Goal: Obtain resource: Download file/media

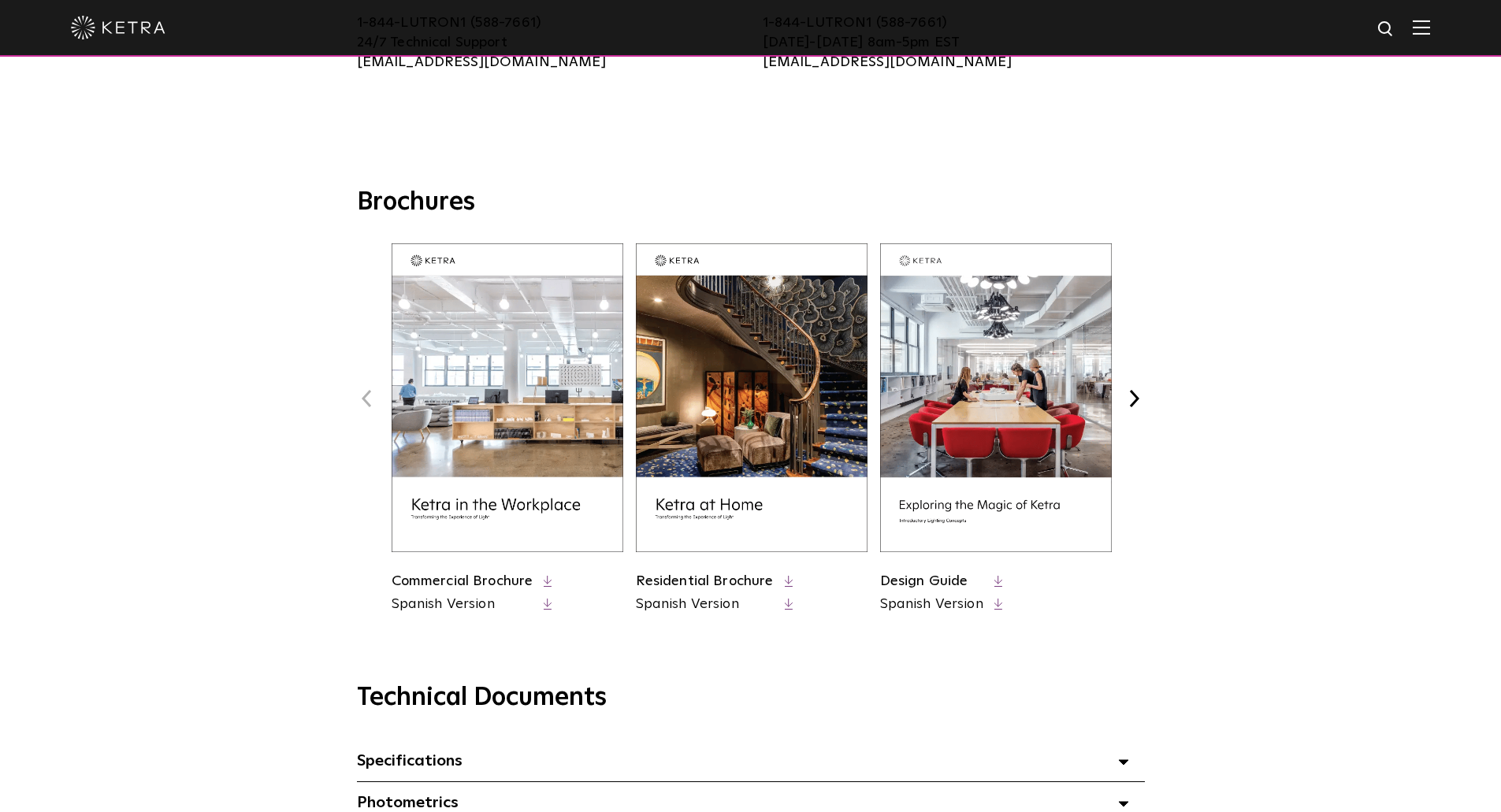
scroll to position [551, 0]
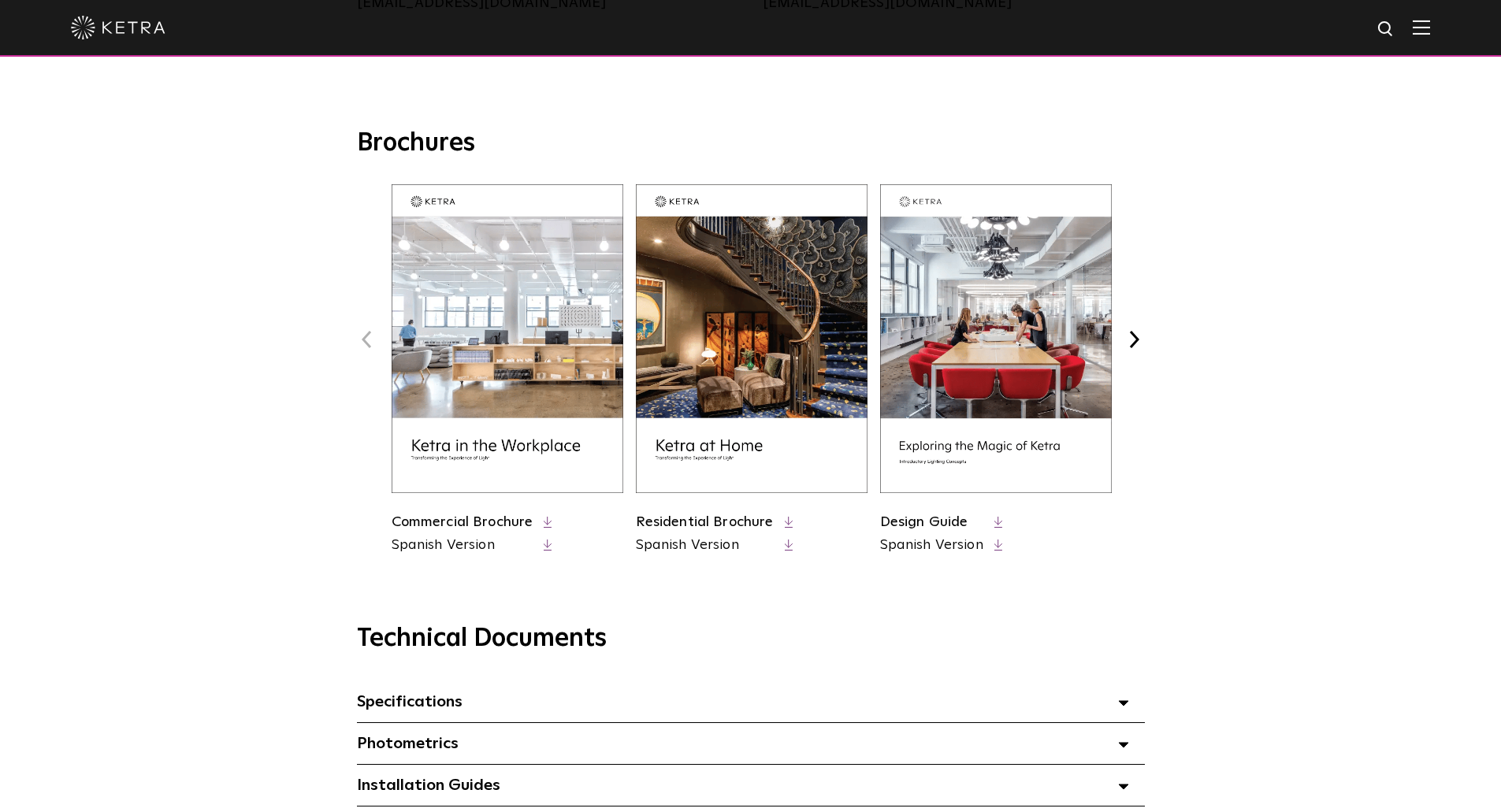
click at [1140, 348] on button "Next" at bounding box center [1134, 340] width 21 height 21
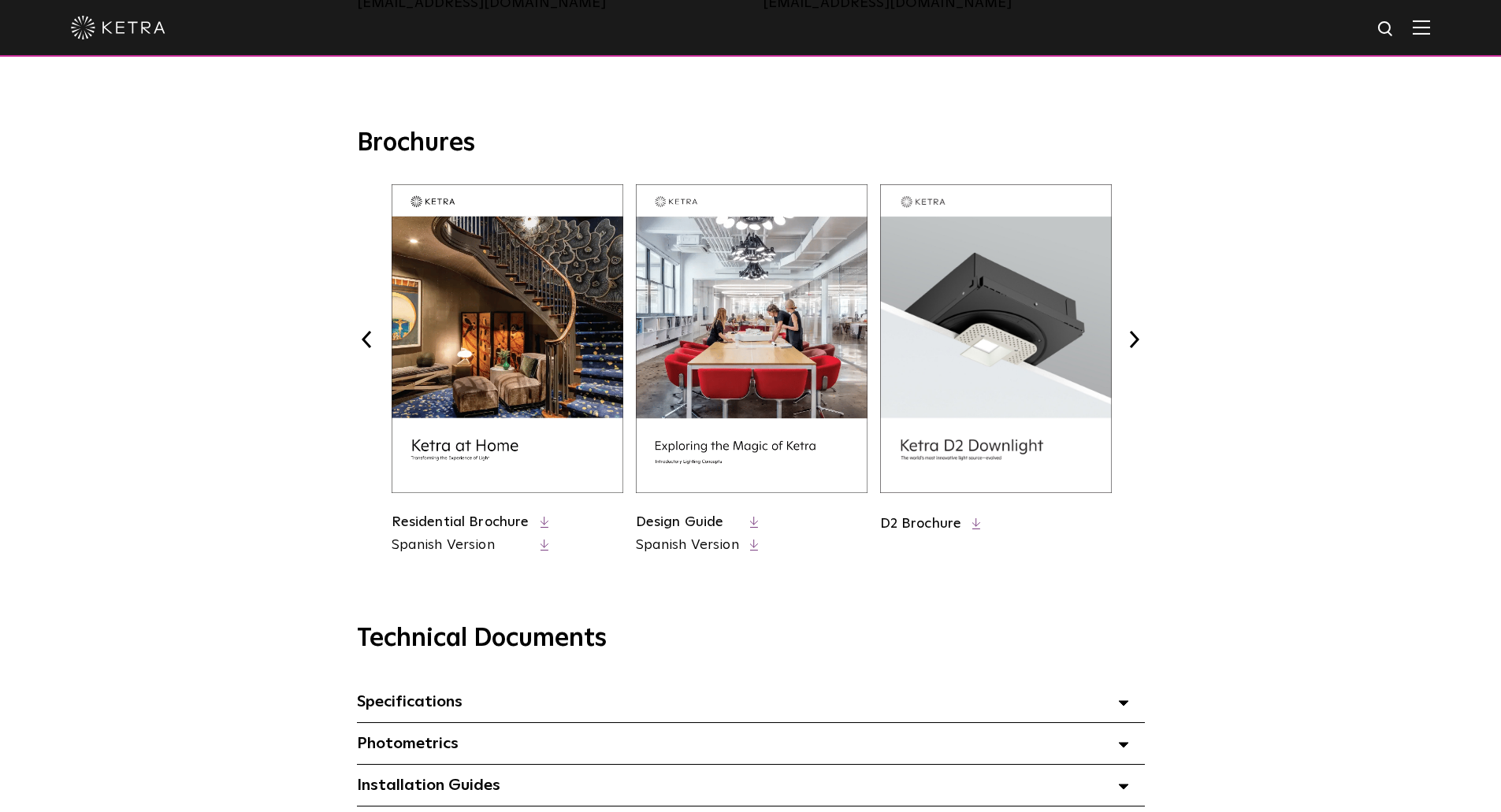
click at [1140, 348] on button "Next" at bounding box center [1134, 340] width 21 height 21
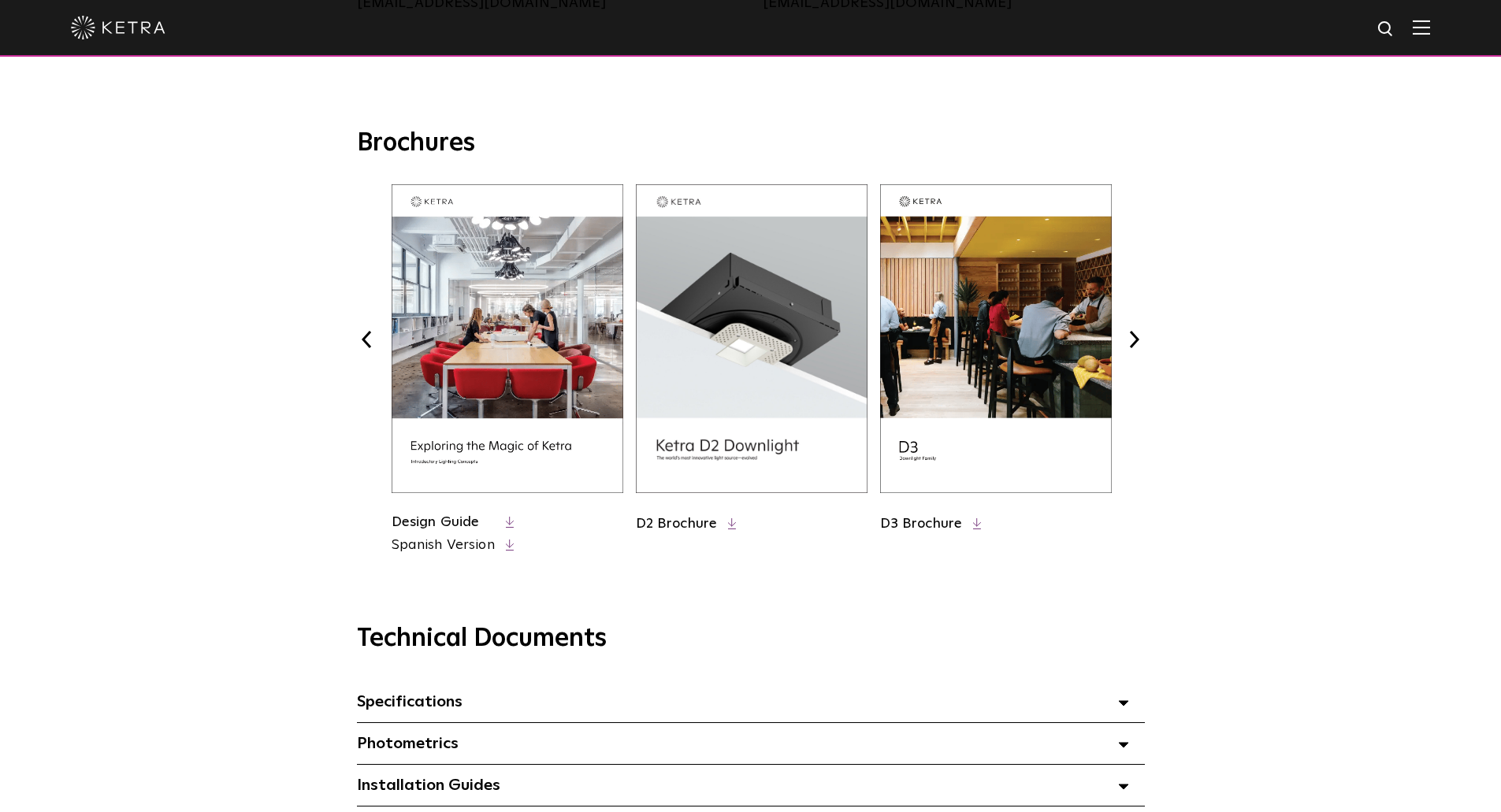
click at [1140, 348] on button "Next" at bounding box center [1134, 340] width 21 height 21
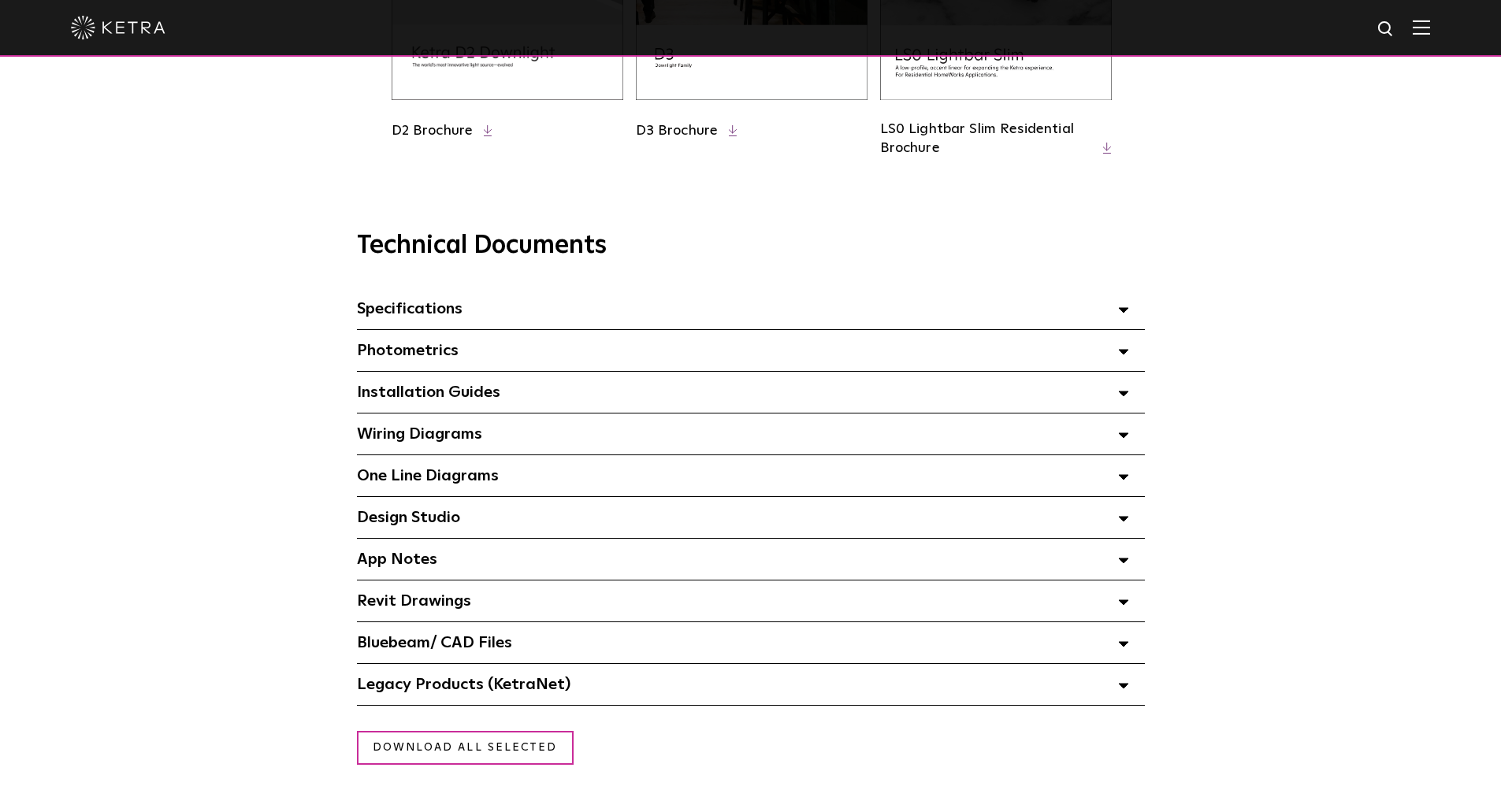
scroll to position [945, 0]
click at [605, 300] on div "Specifications Select checkboxes to use the bulk download option below" at bounding box center [751, 308] width 788 height 41
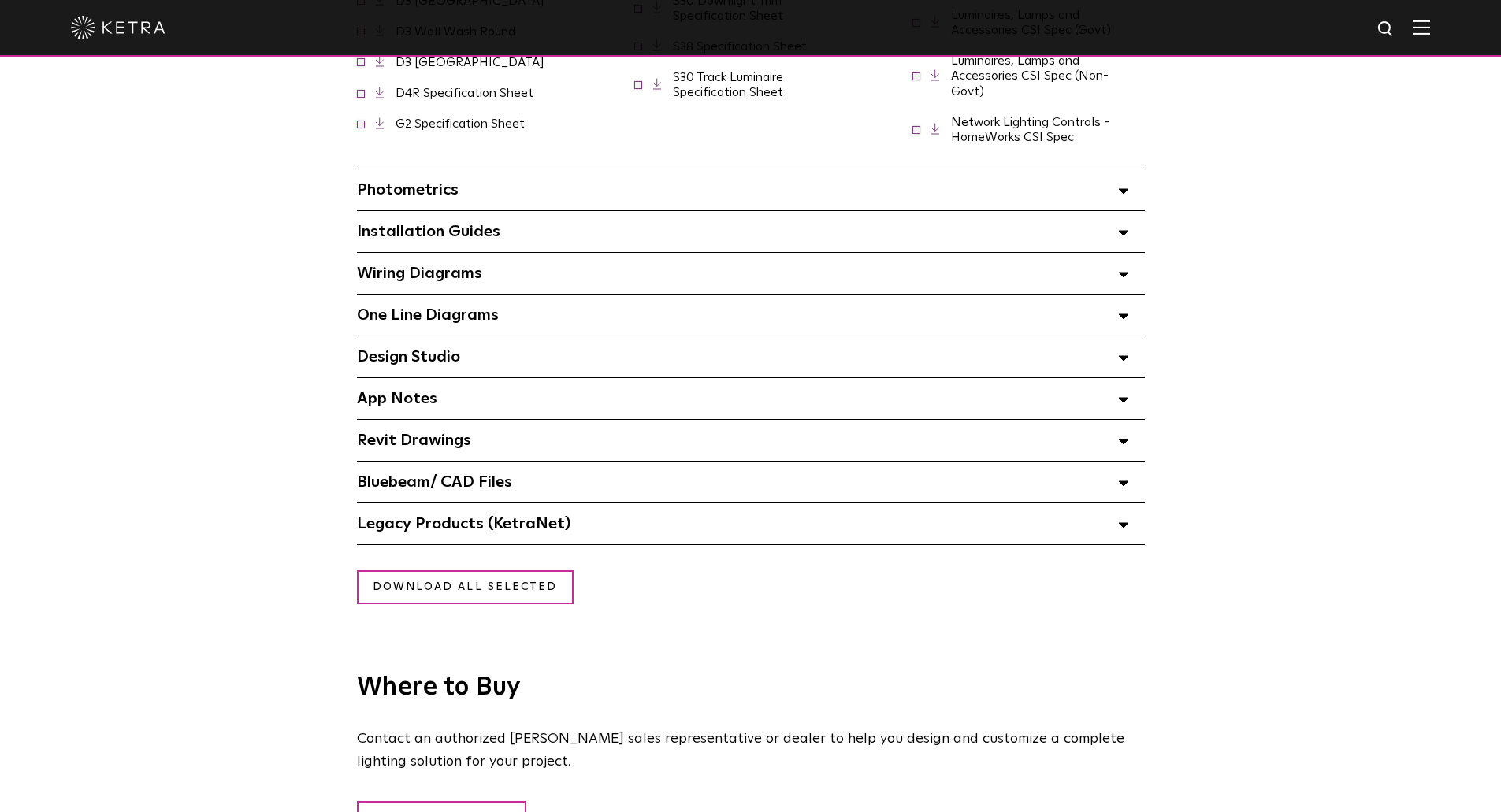
scroll to position [1496, 0]
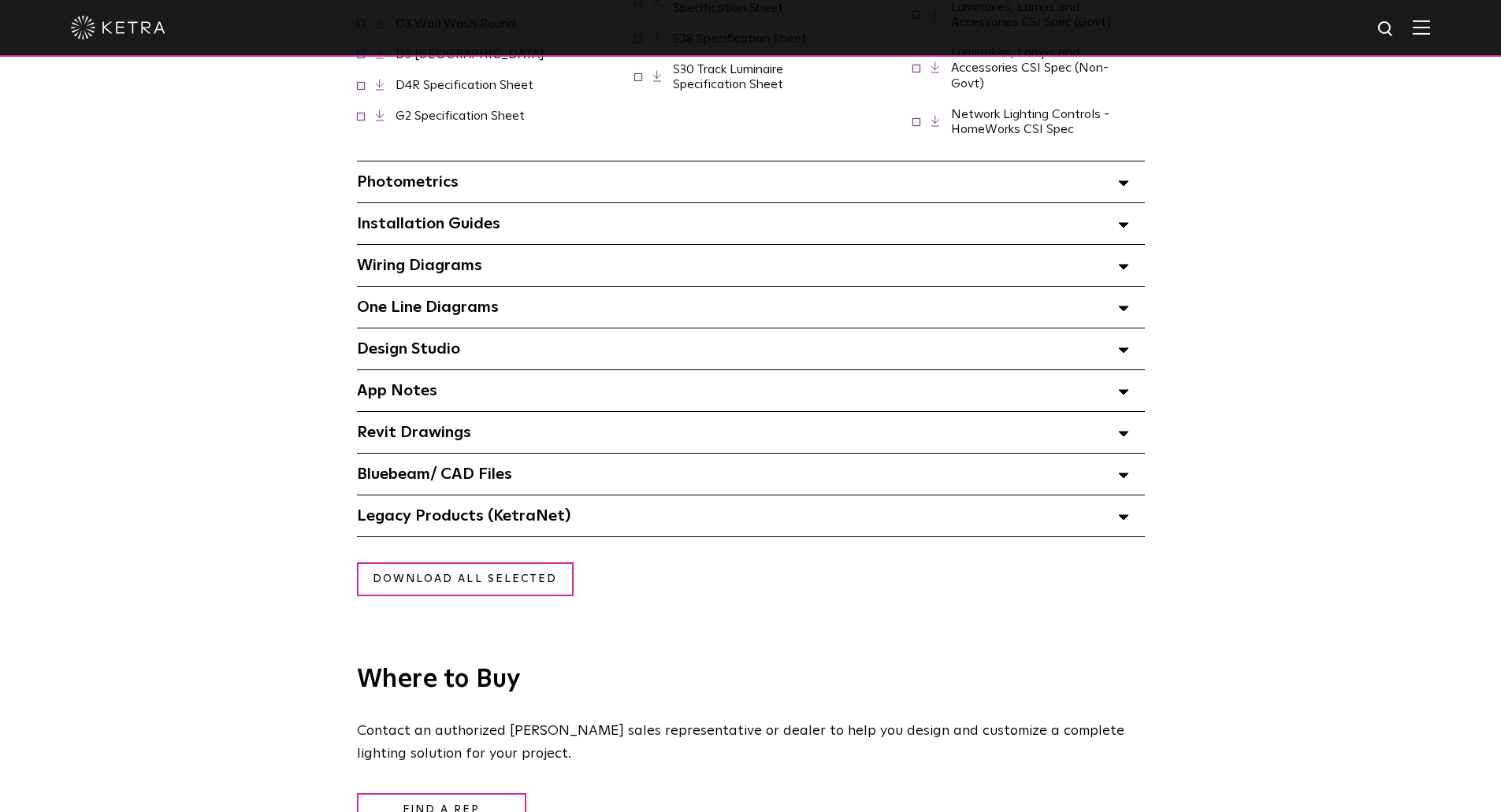
click at [499, 342] on div "Design Studio Select checkboxes to use the bulk download option below" at bounding box center [751, 349] width 788 height 41
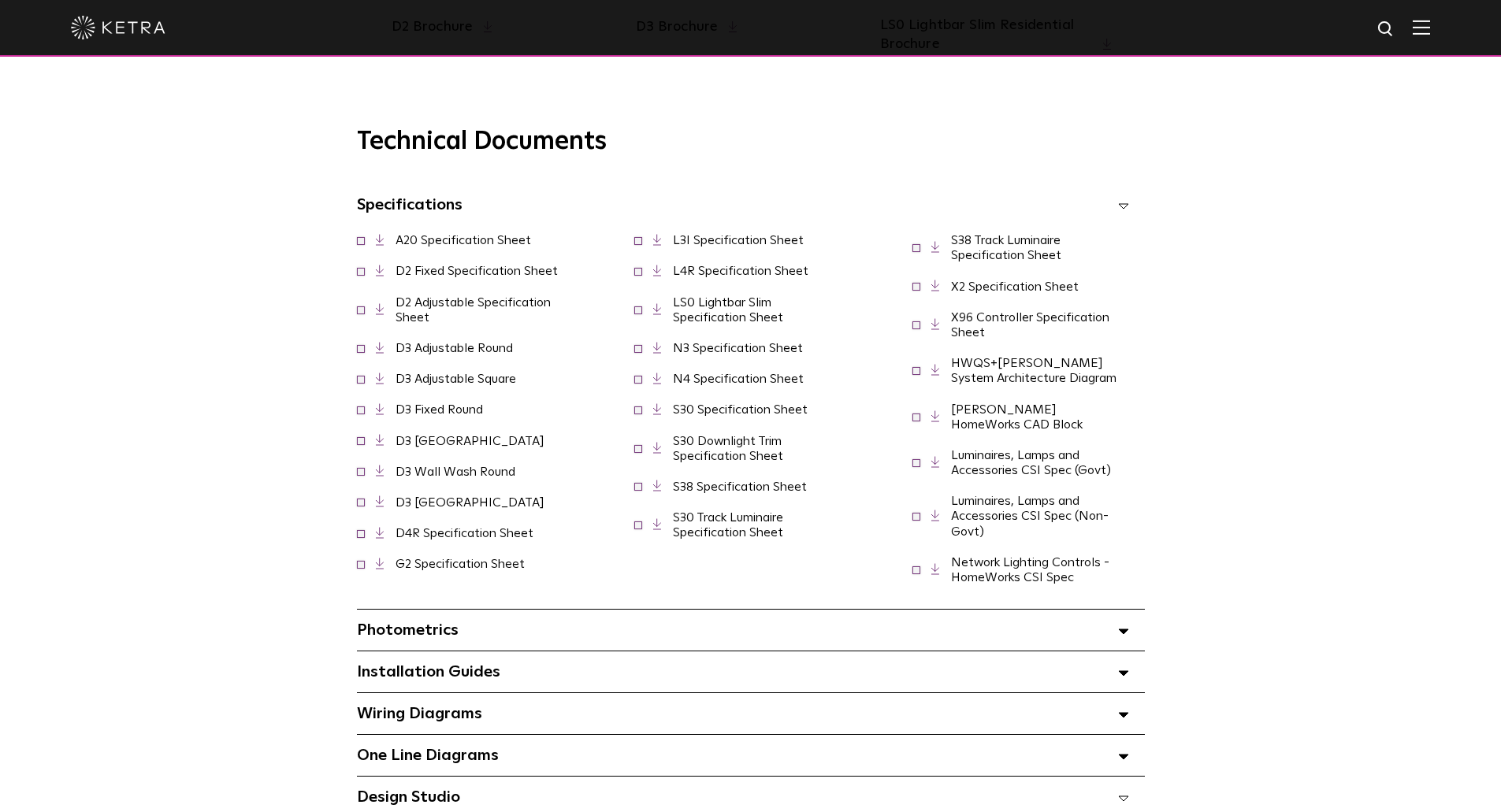
scroll to position [1024, 0]
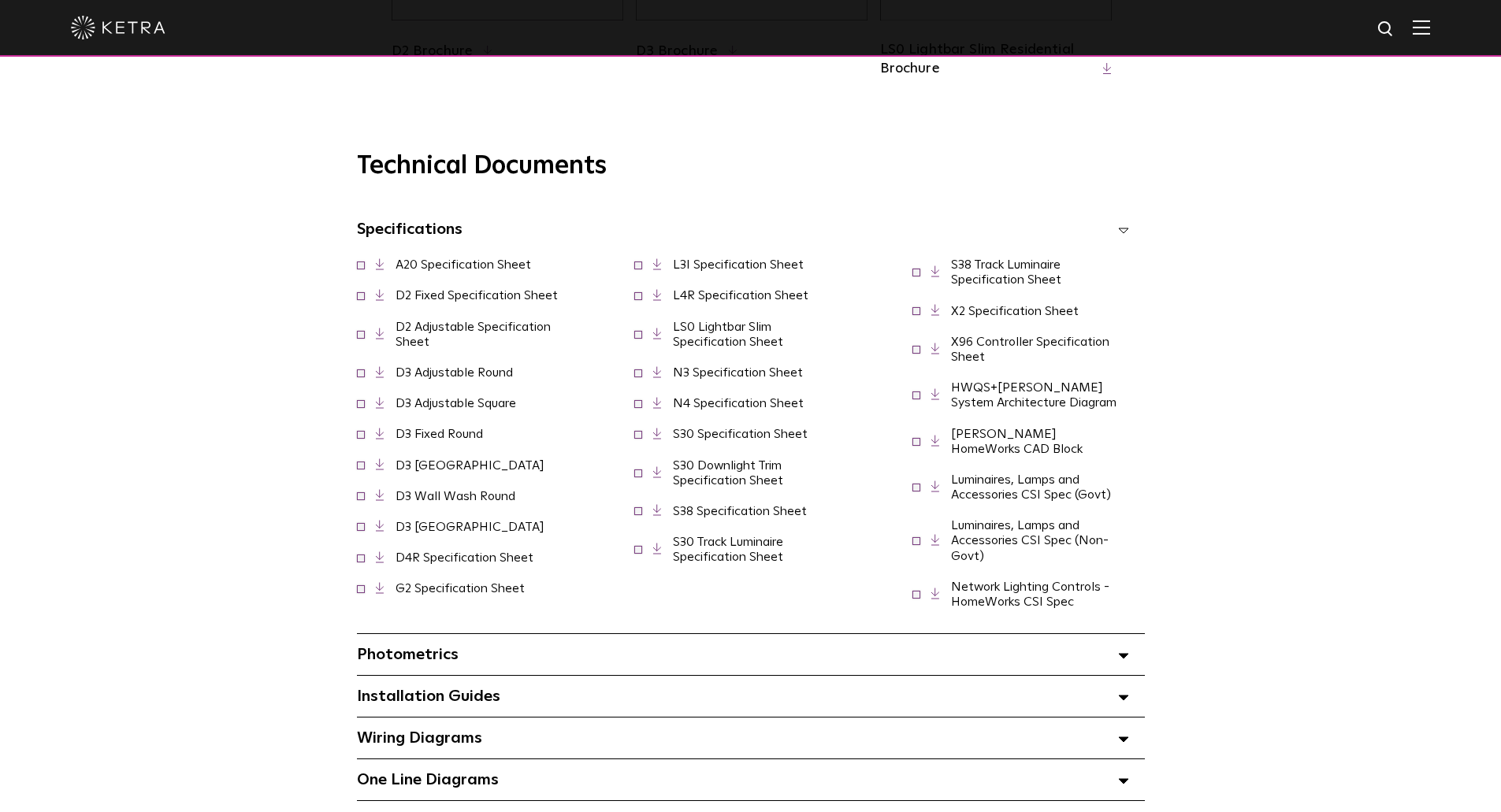
click at [1035, 409] on link "HWQS+[PERSON_NAME] System Architecture Diagram" at bounding box center [1034, 395] width 166 height 27
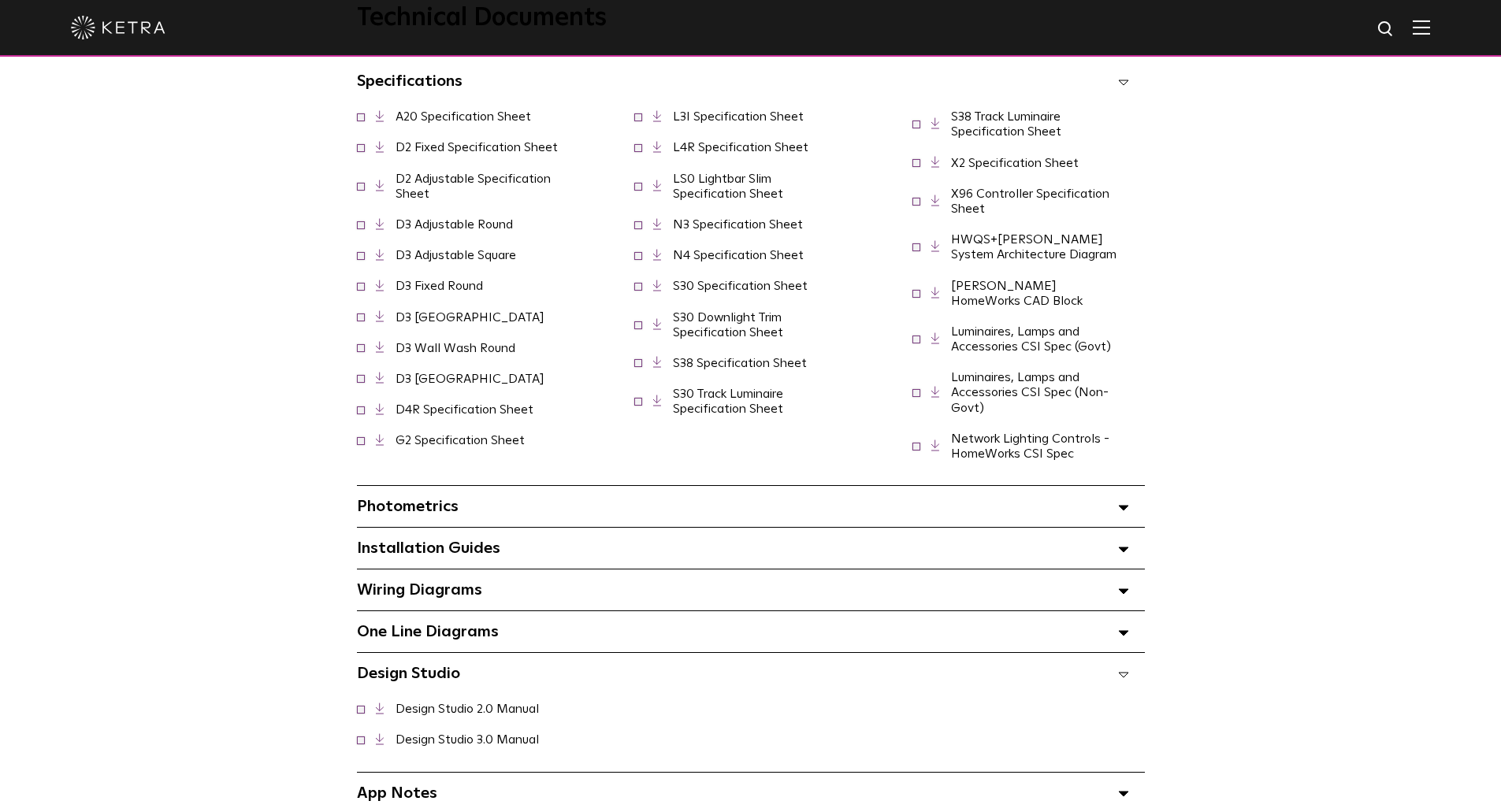
scroll to position [1496, 0]
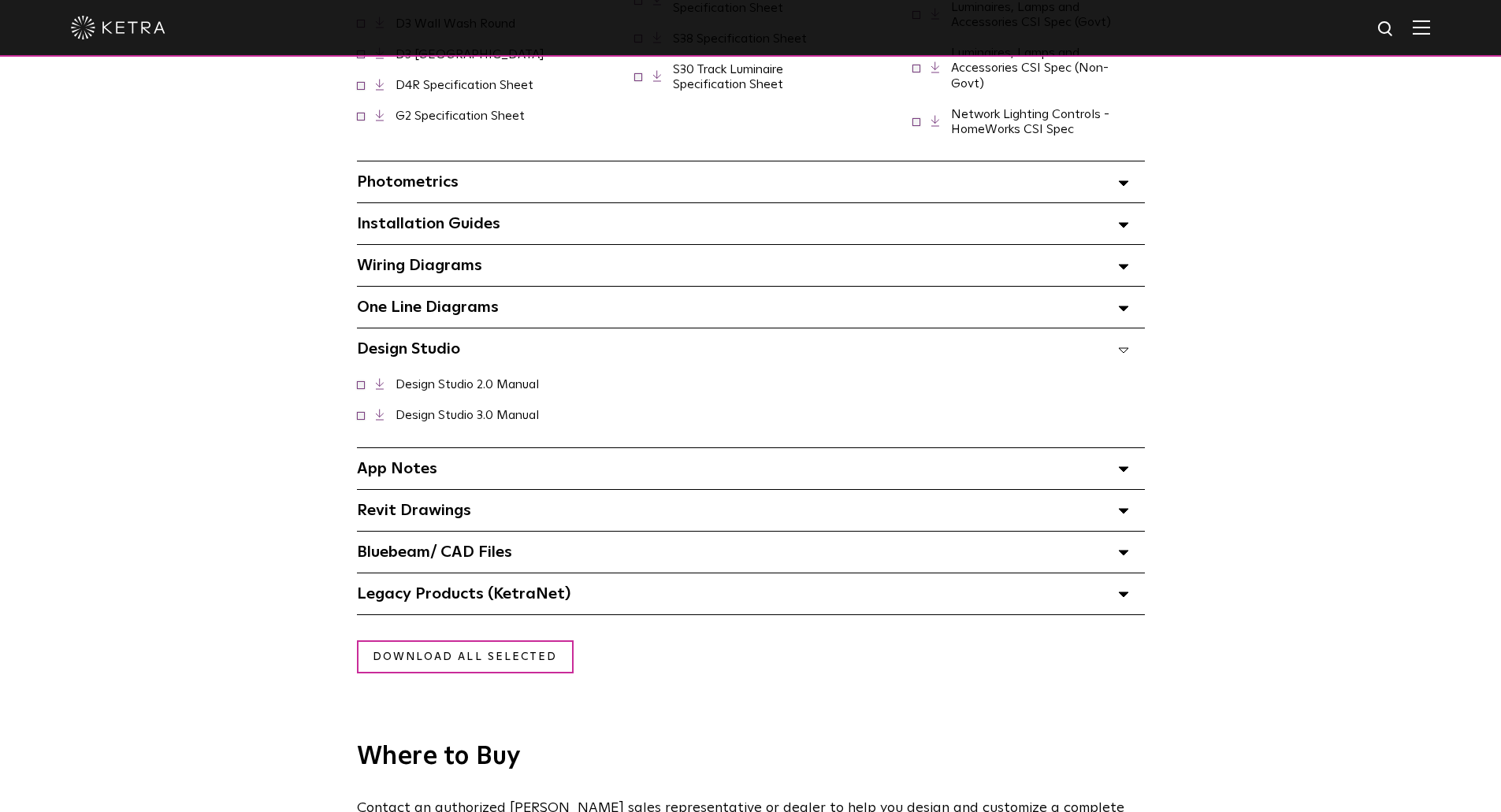
click at [480, 215] on span "Installation Guides Select checkboxes to use the bulk download option below" at bounding box center [428, 223] width 143 height 15
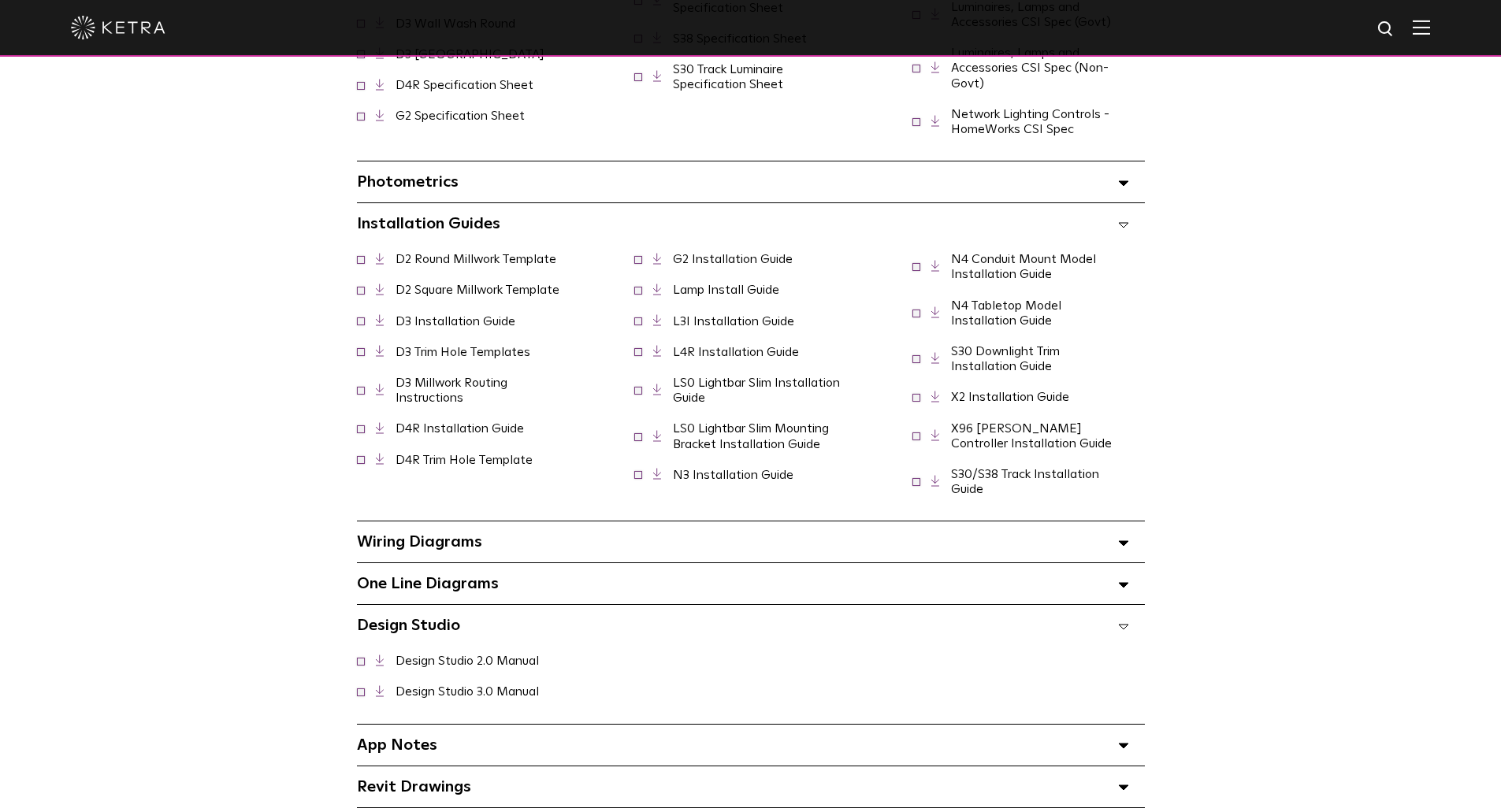
click at [741, 470] on link "N3 Installation Guide" at bounding box center [733, 475] width 120 height 13
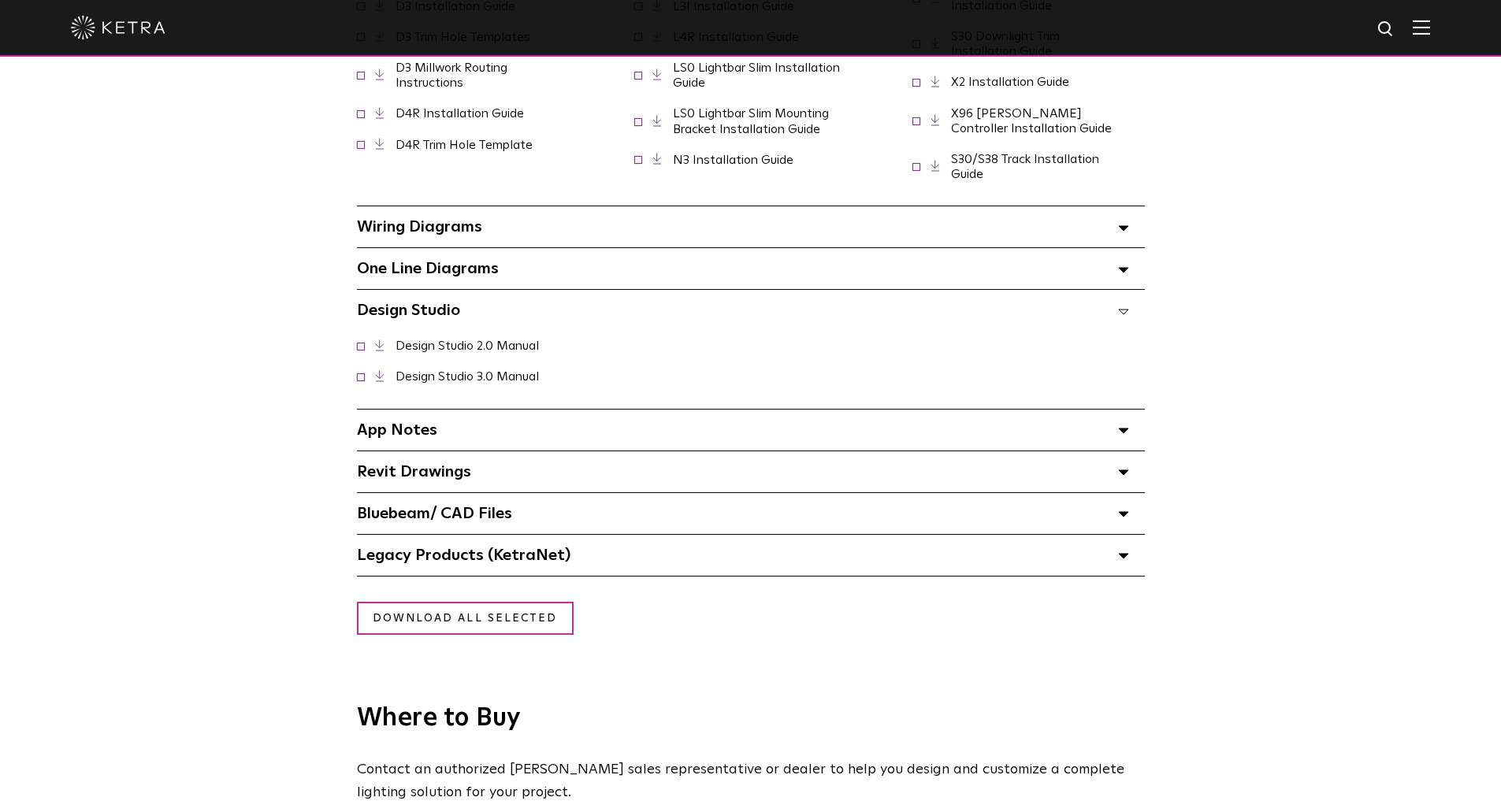
scroll to position [1890, 0]
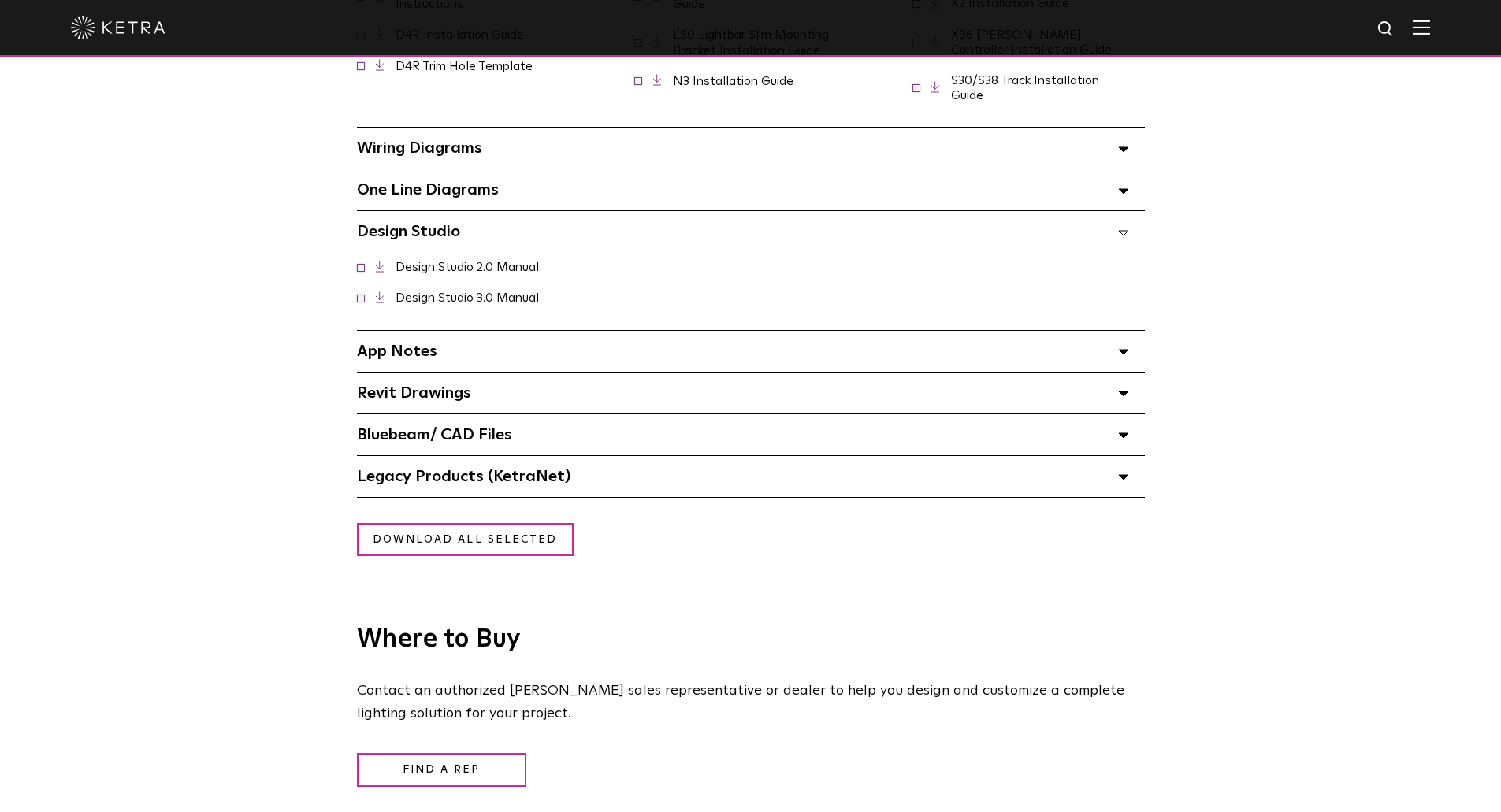
click at [550, 474] on span "Legacy Products (KetraNet) Select checkboxes to use the bulk download option be…" at bounding box center [464, 476] width 214 height 15
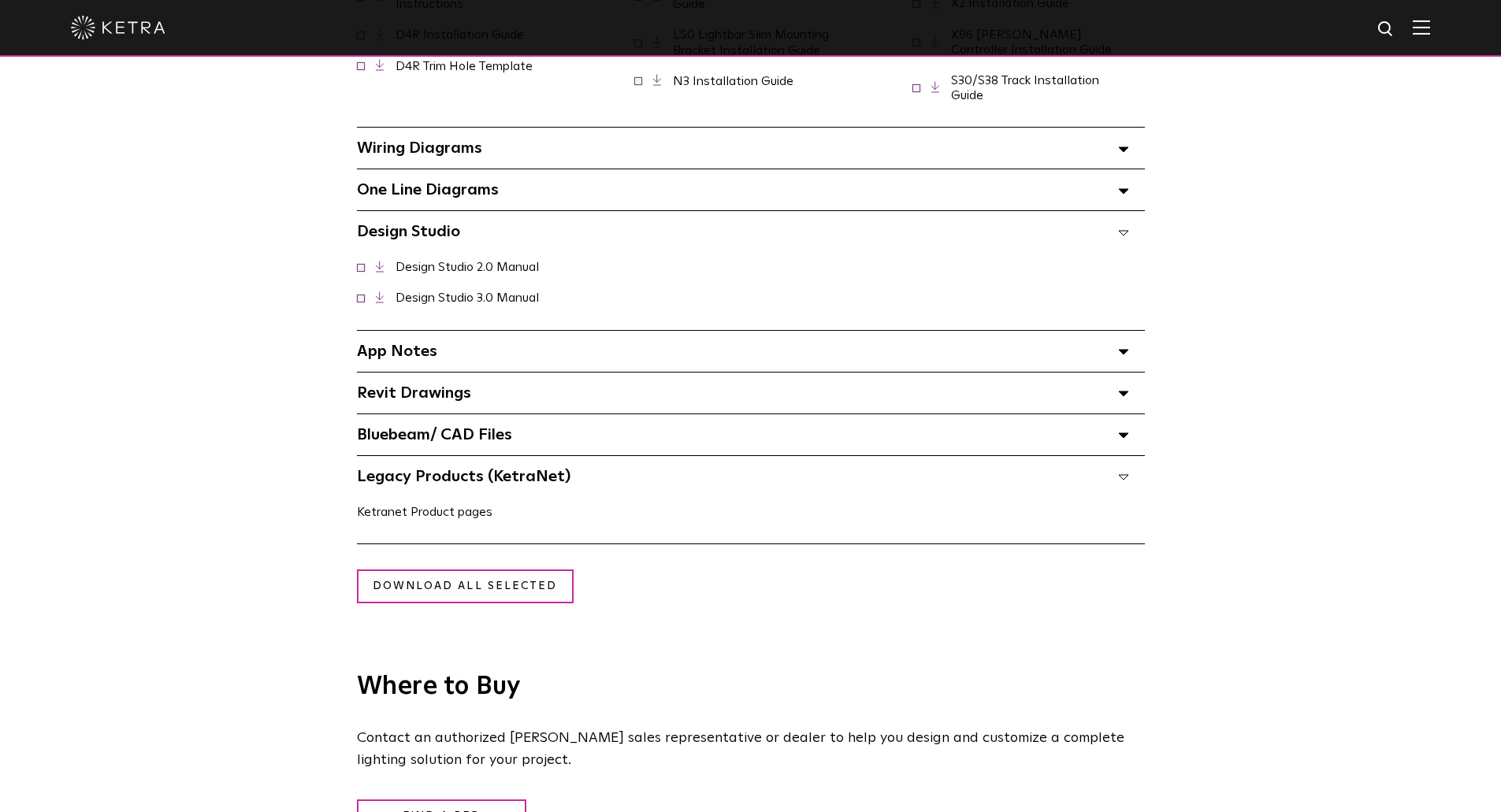
click at [437, 506] on link "Ketranet Product pages" at bounding box center [425, 512] width 136 height 13
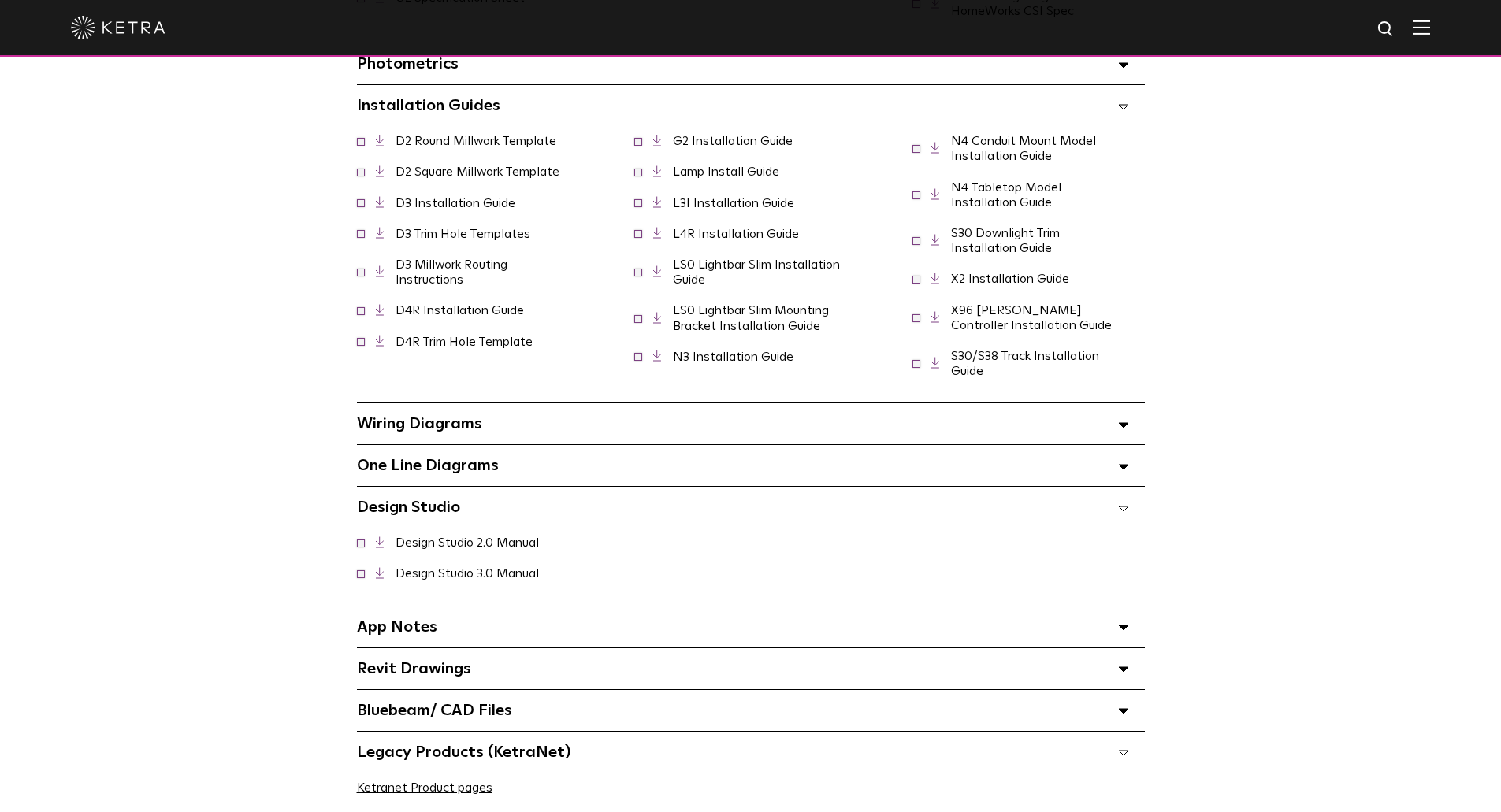
scroll to position [1496, 0]
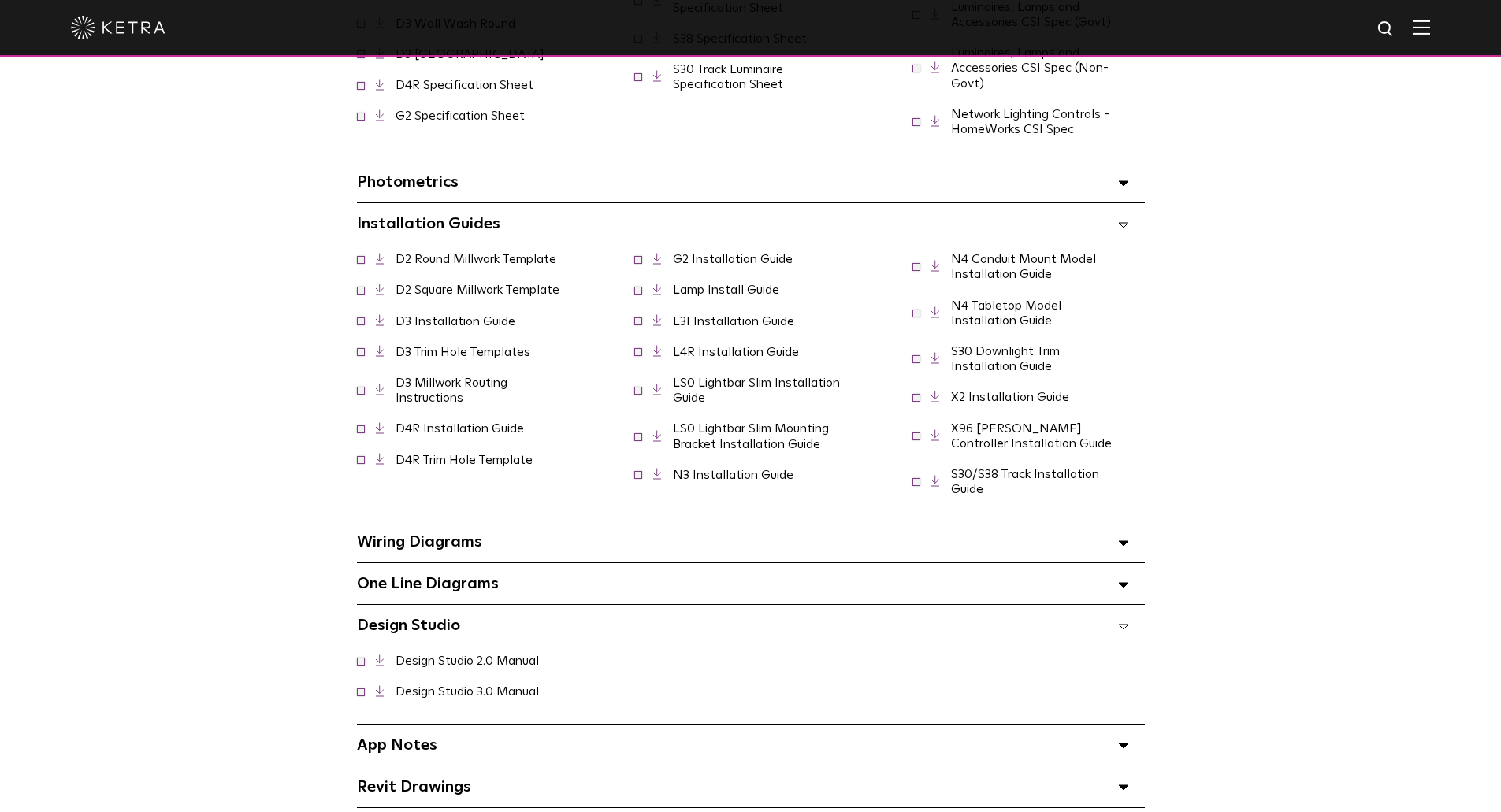
click at [1127, 624] on icon at bounding box center [1123, 627] width 11 height 5
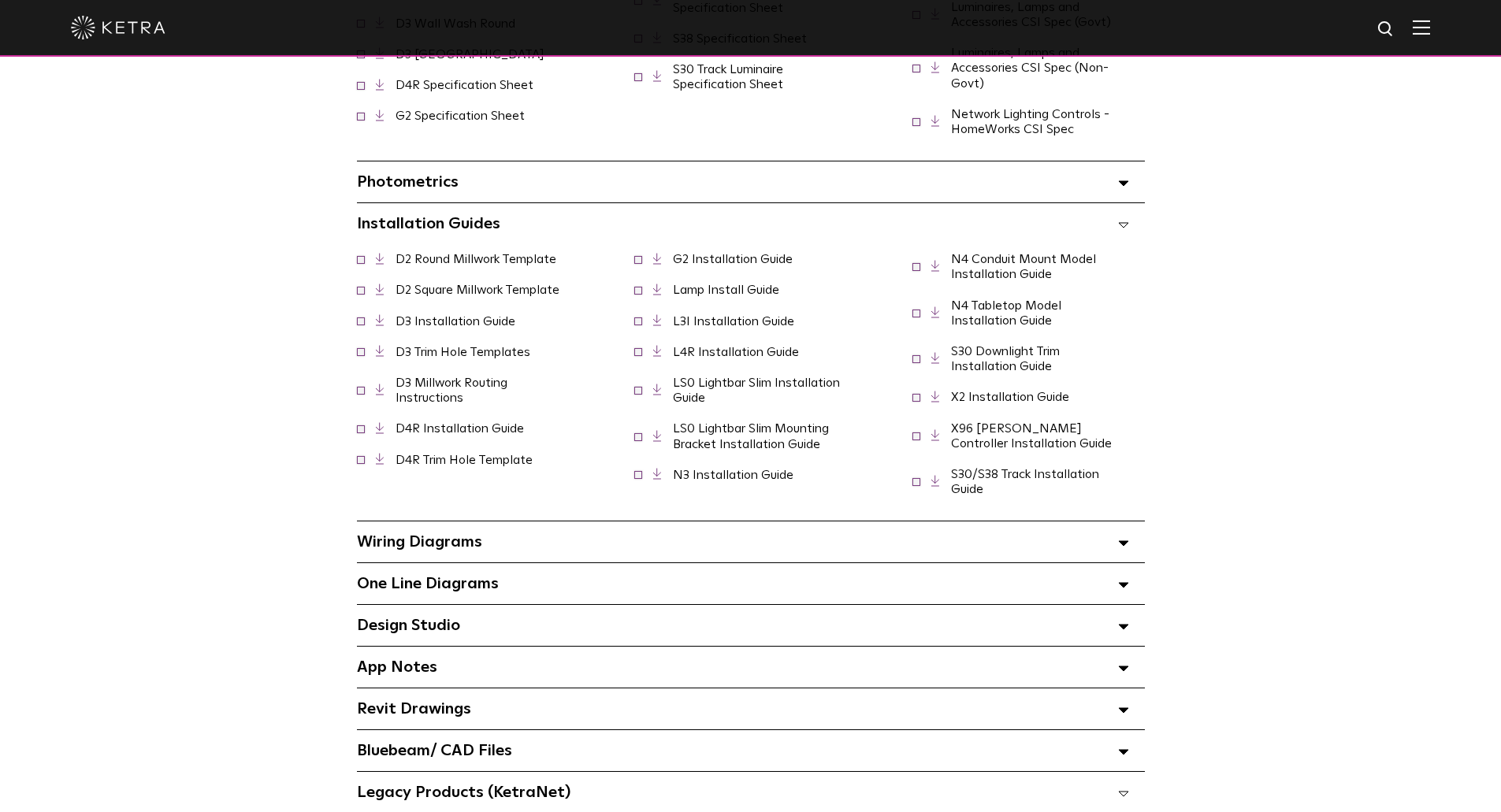
click at [1118, 222] on icon at bounding box center [1123, 225] width 11 height 5
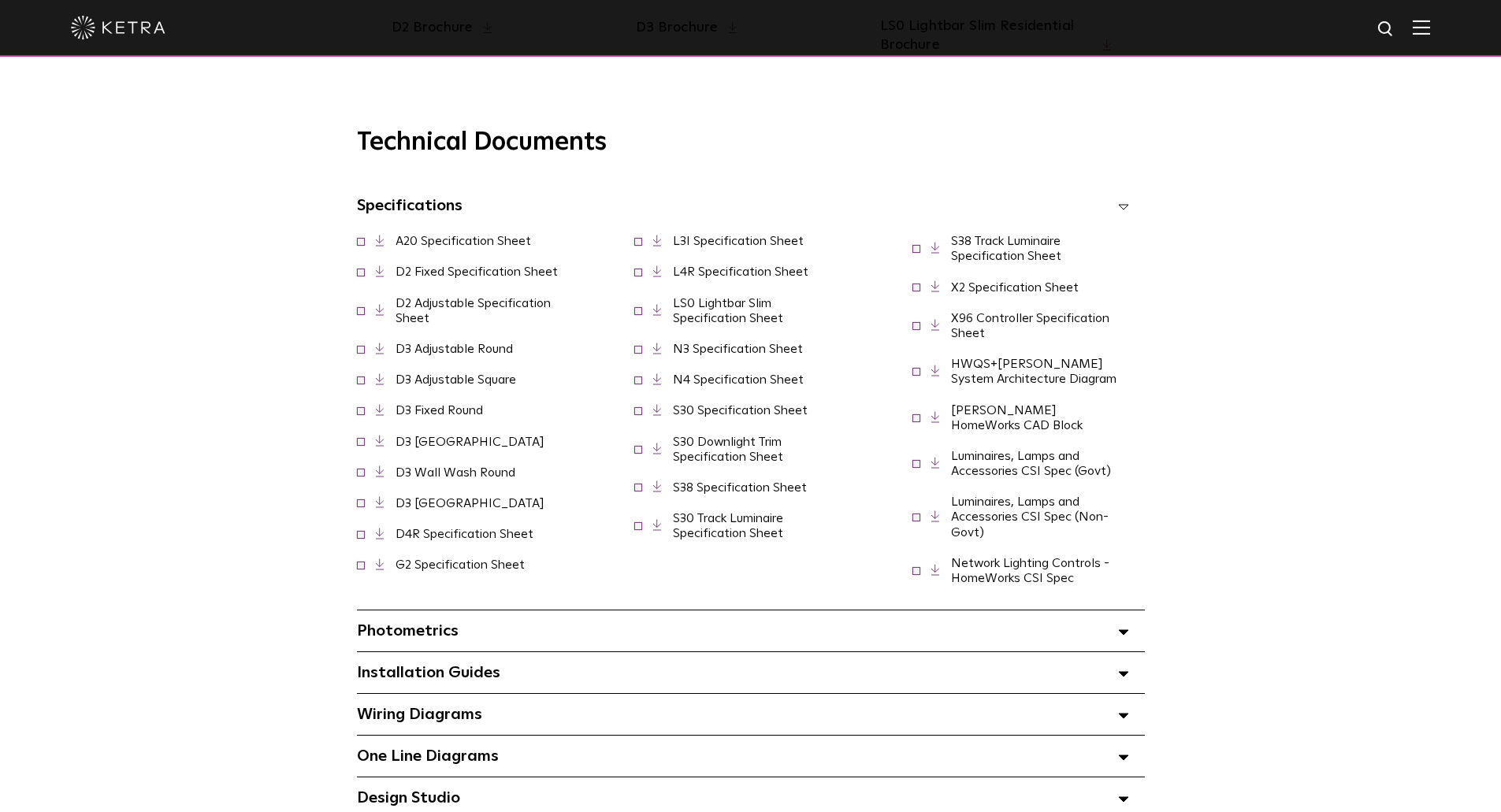
scroll to position [1024, 0]
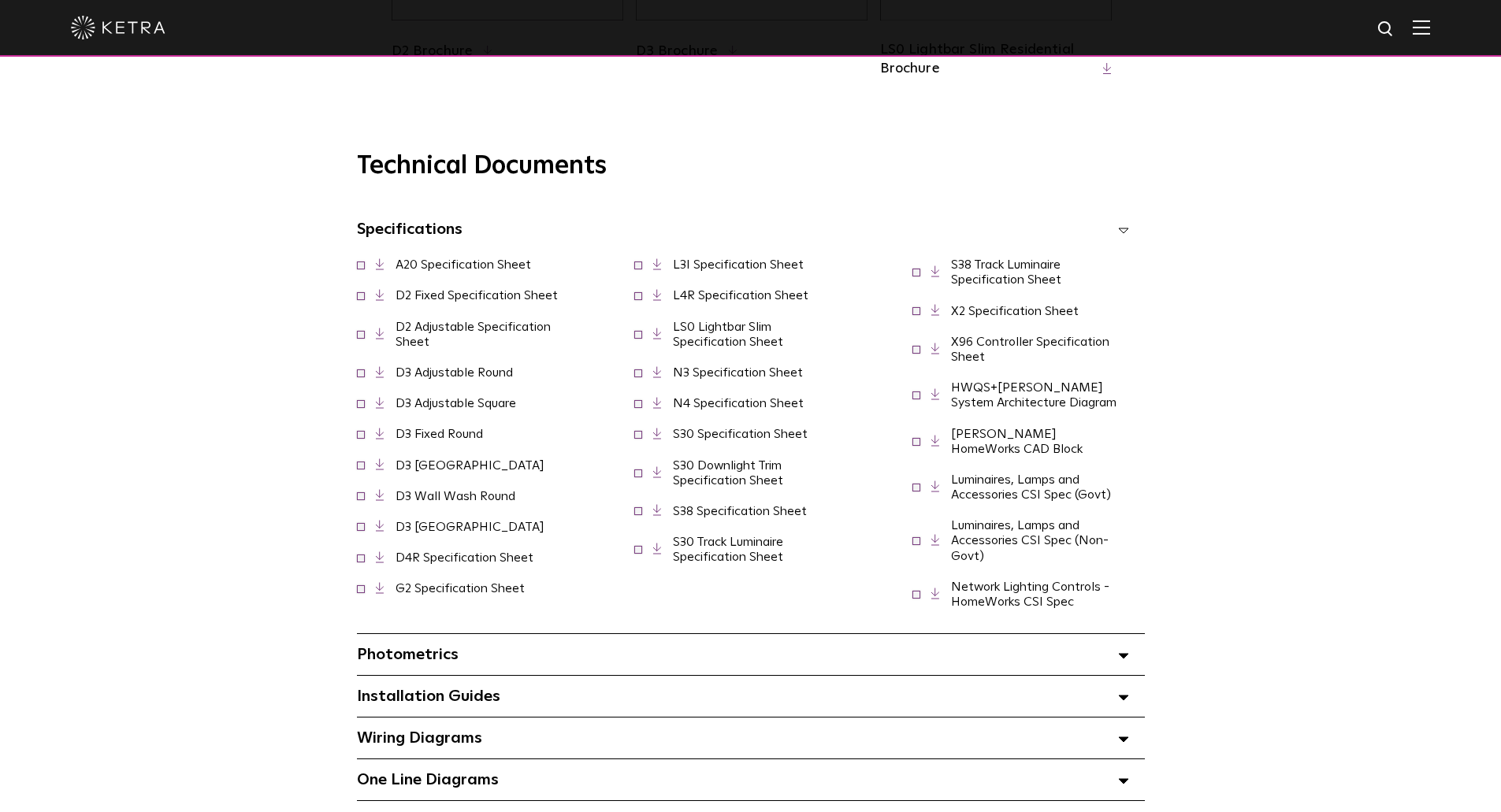
click at [1126, 239] on span at bounding box center [1123, 229] width 11 height 21
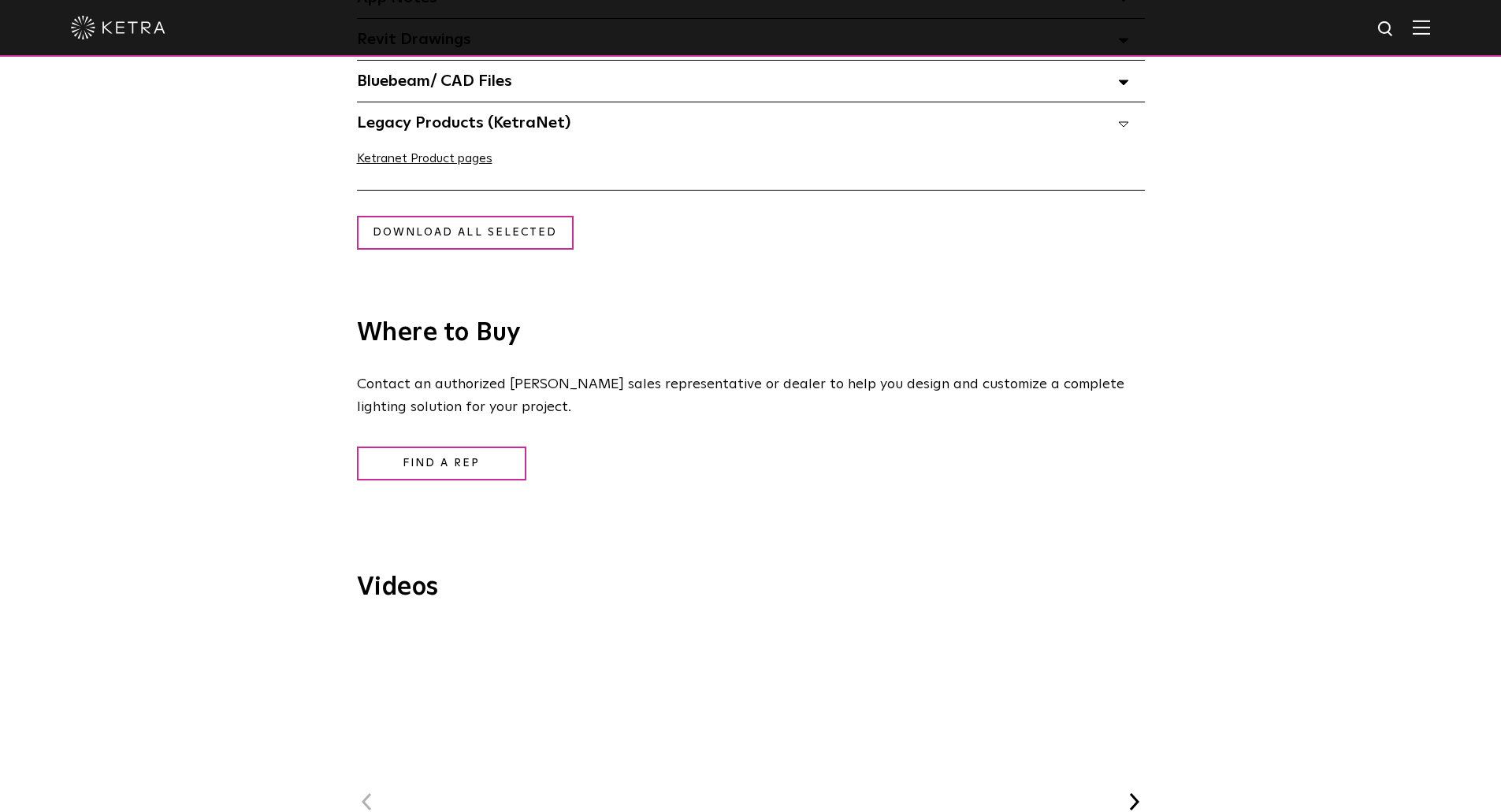
scroll to position [1418, 0]
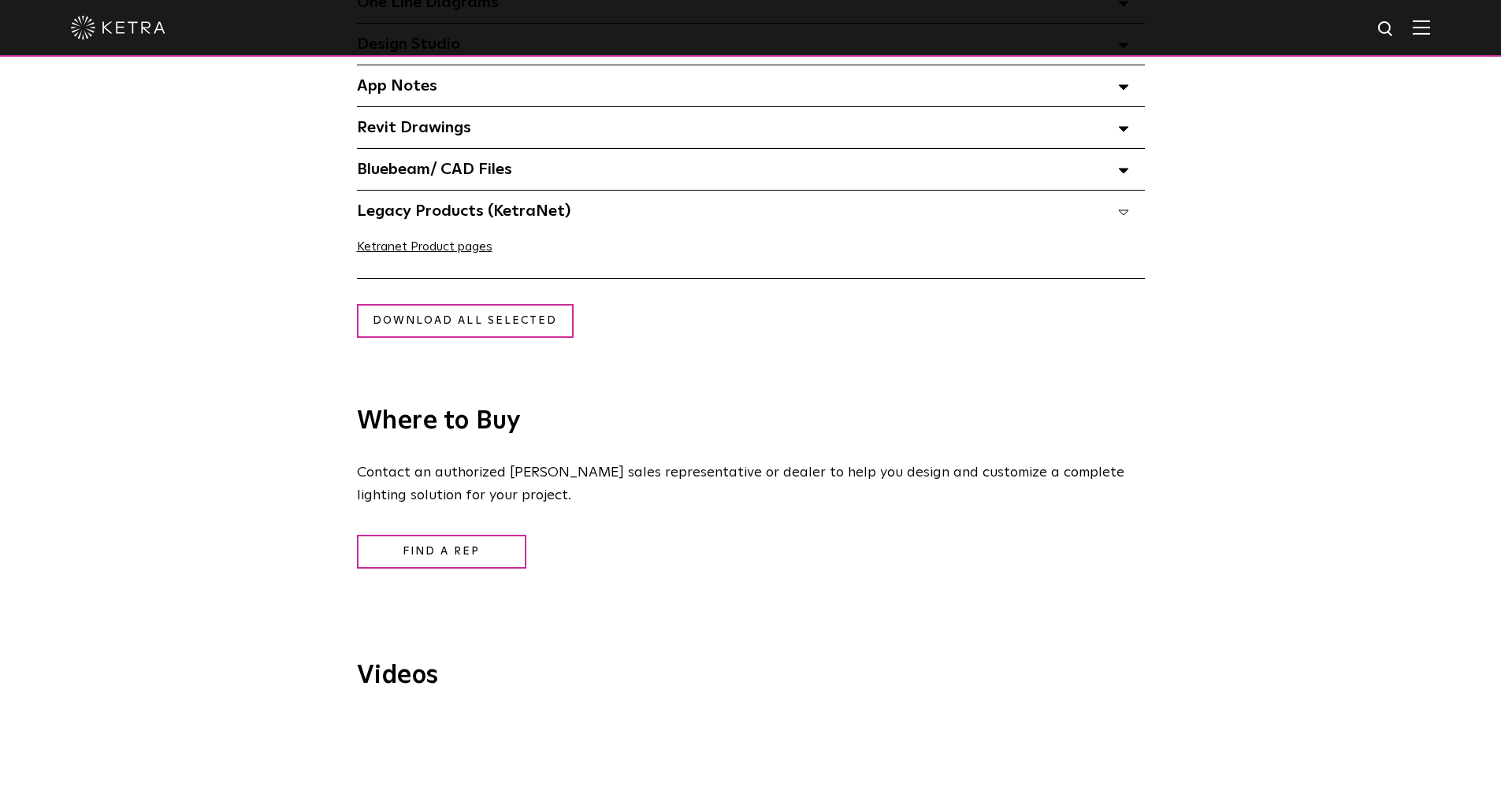
click at [1127, 227] on div "Legacy Products (KetraNet) Select checkboxes to use the bulk download option be…" at bounding box center [751, 211] width 788 height 41
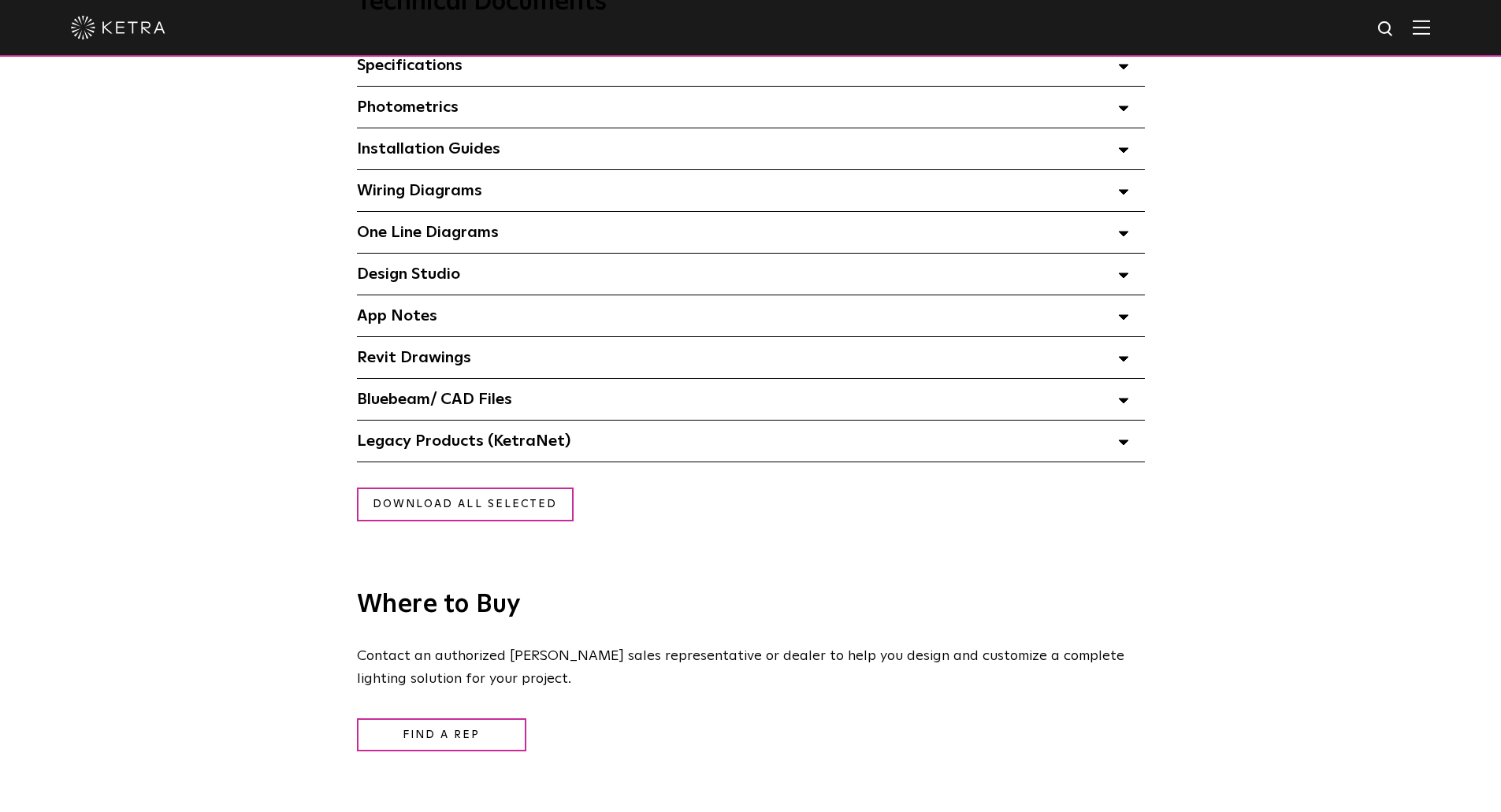
scroll to position [1181, 0]
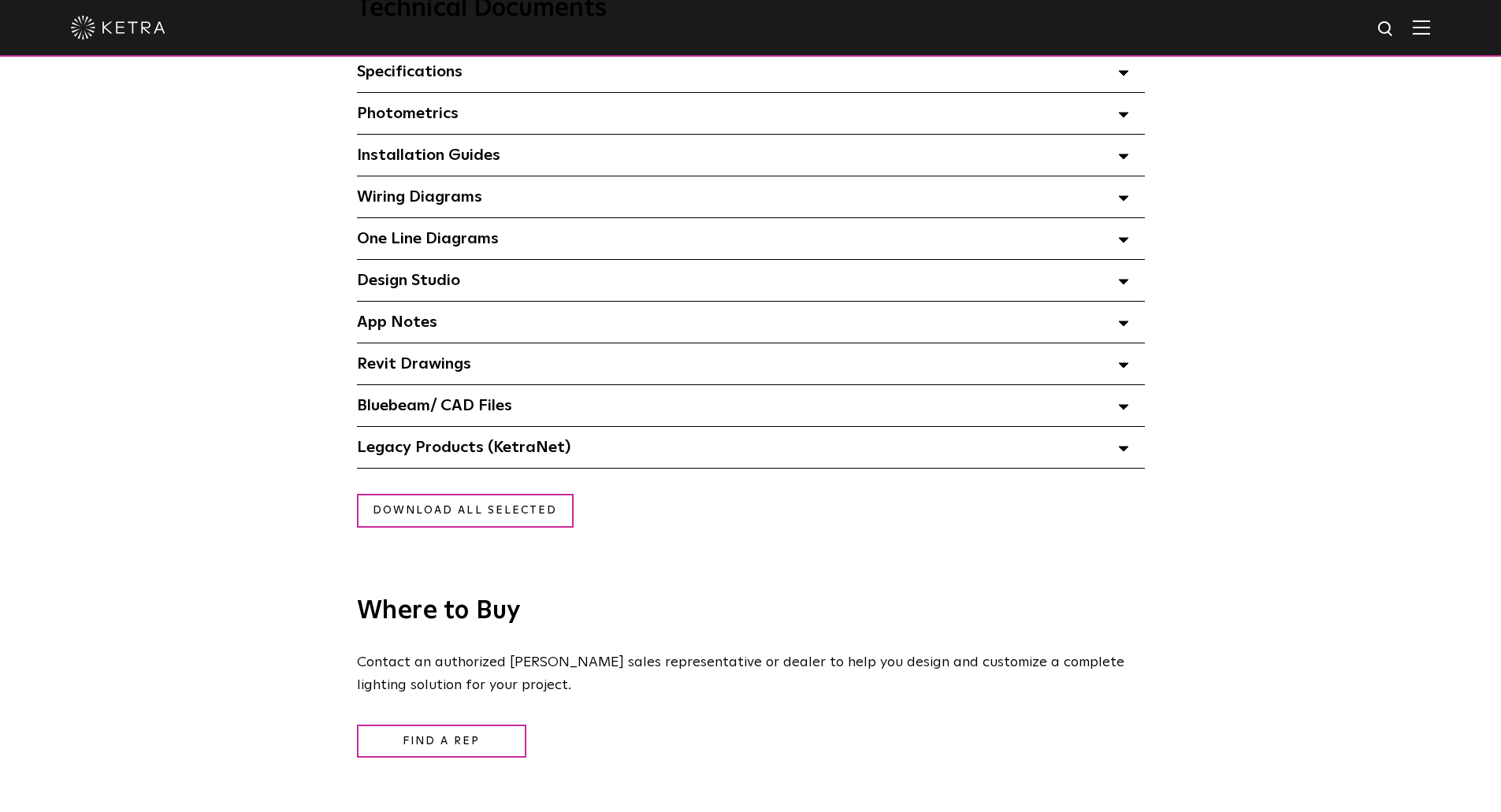
click at [1239, 432] on div "Technical Documents Specifications Select checkboxes to use the bulk download o…" at bounding box center [750, 231] width 1079 height 475
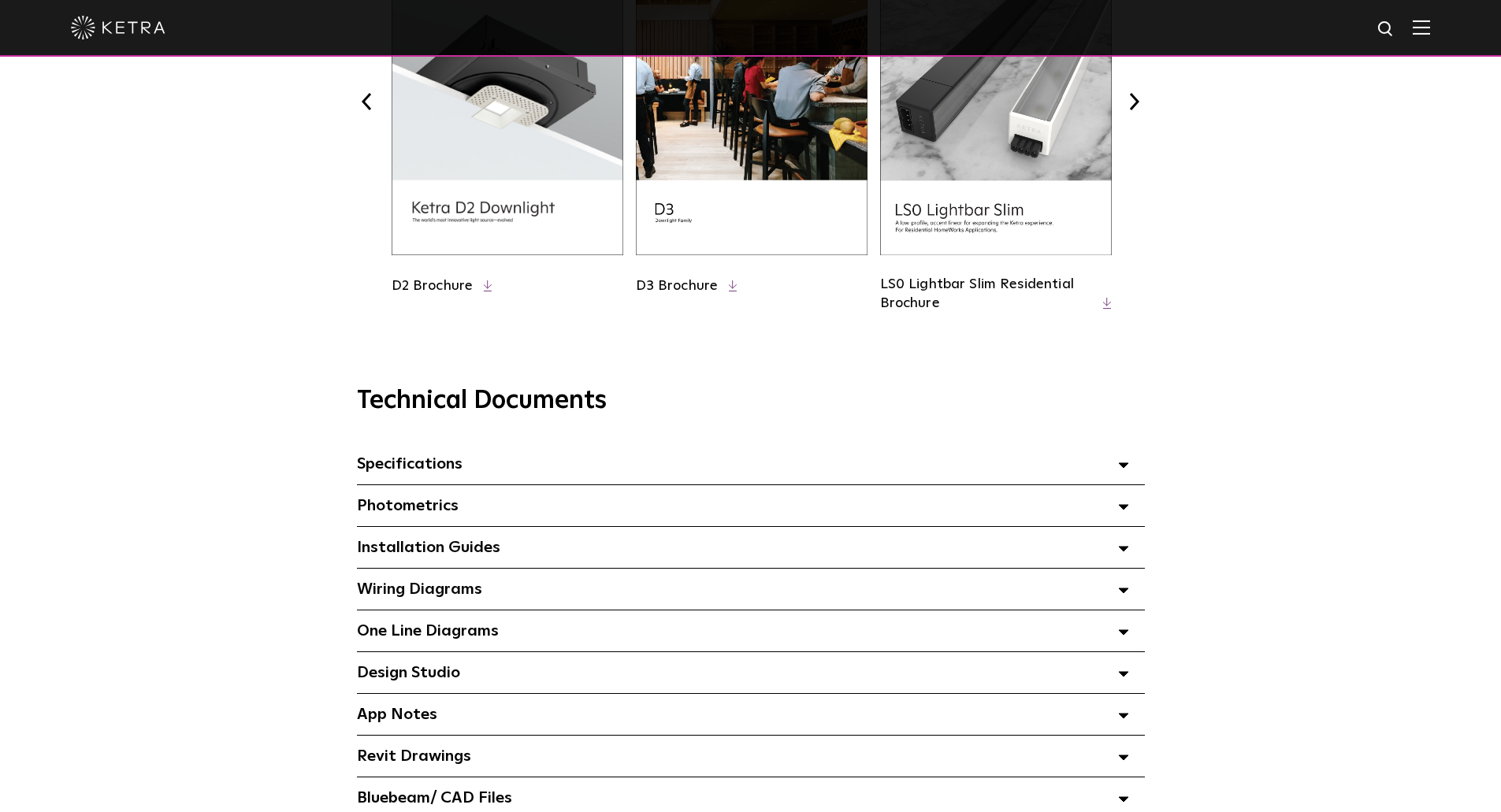
scroll to position [788, 0]
click at [725, 466] on div "Specifications Select checkboxes to use the bulk download option below" at bounding box center [751, 465] width 788 height 41
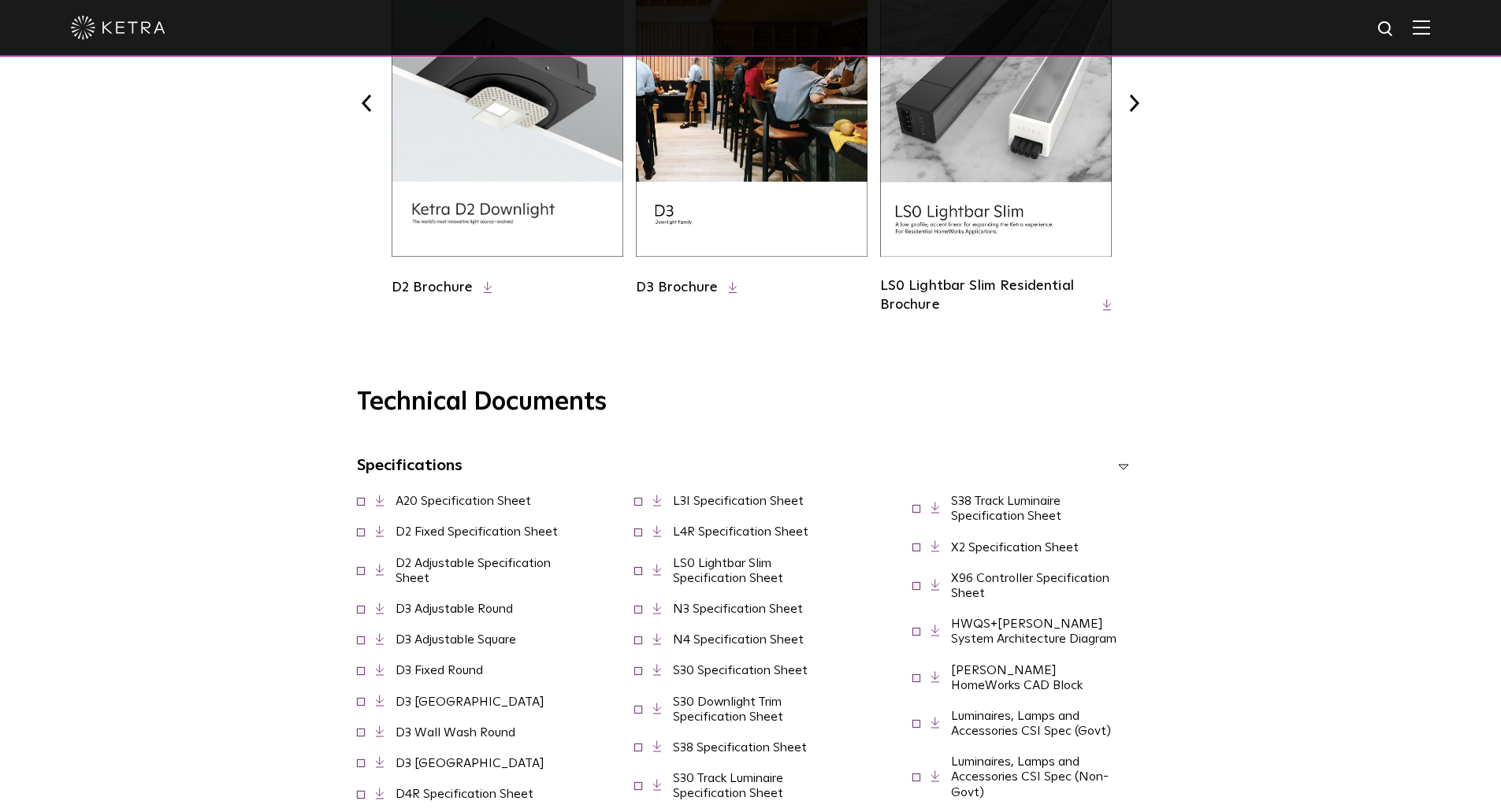
scroll to position [1181, 0]
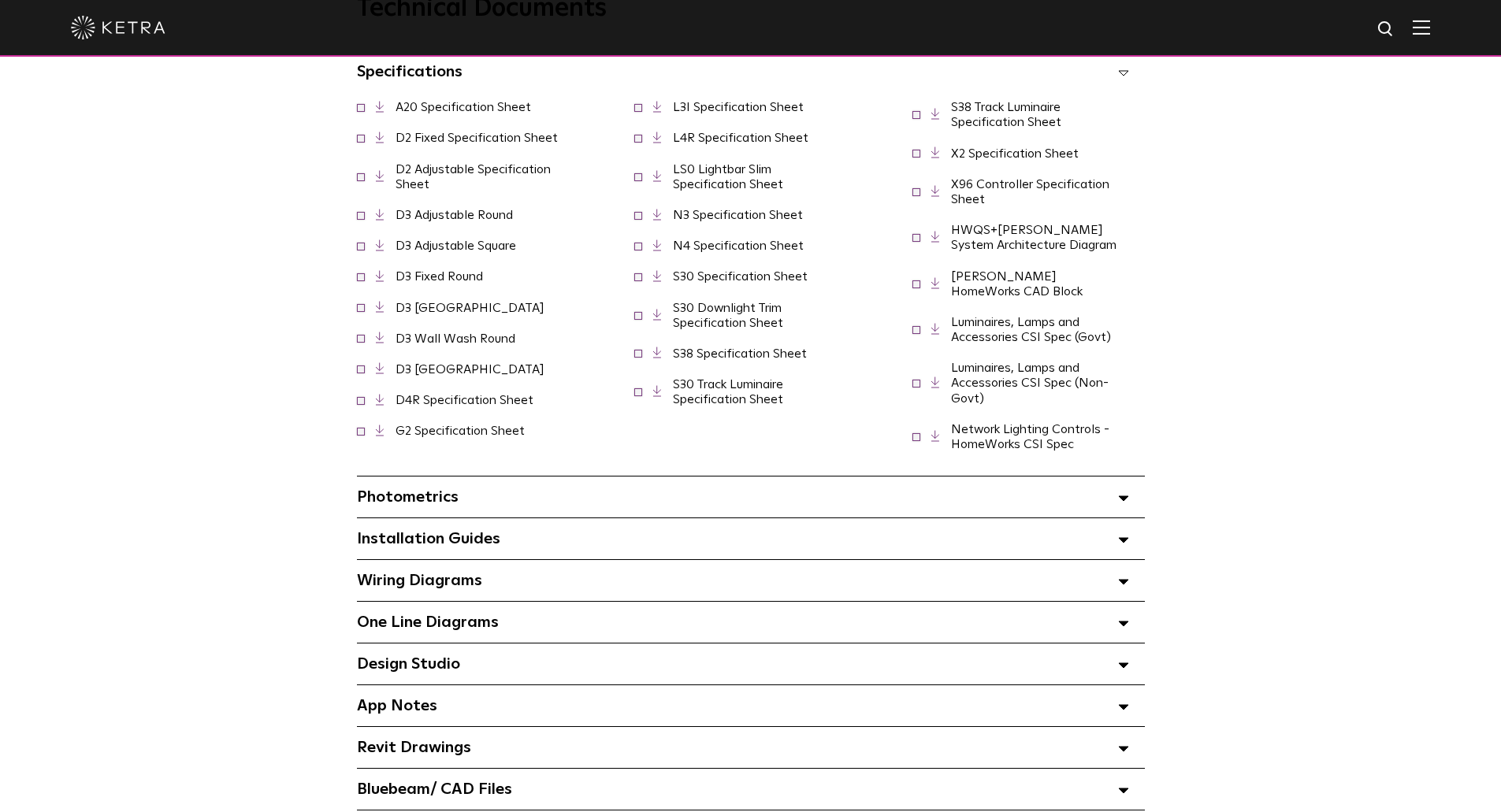
click at [1048, 380] on link "Luminaires, Lamps and Accessories CSI Spec (Non-Govt)" at bounding box center [1030, 383] width 158 height 43
click at [506, 696] on div "App Notes Select checkboxes to use the bulk download option below" at bounding box center [751, 706] width 788 height 41
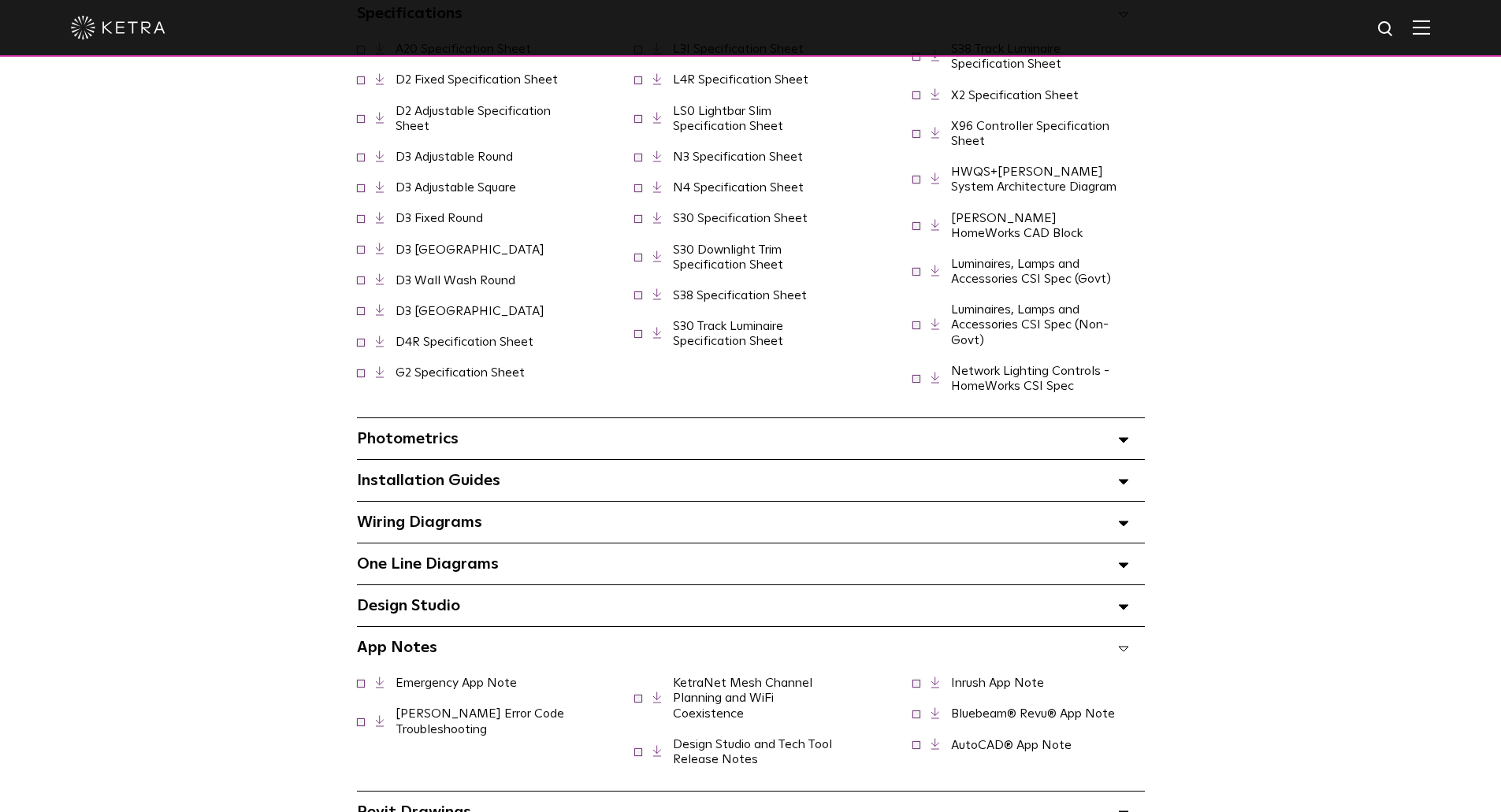
scroll to position [1575, 0]
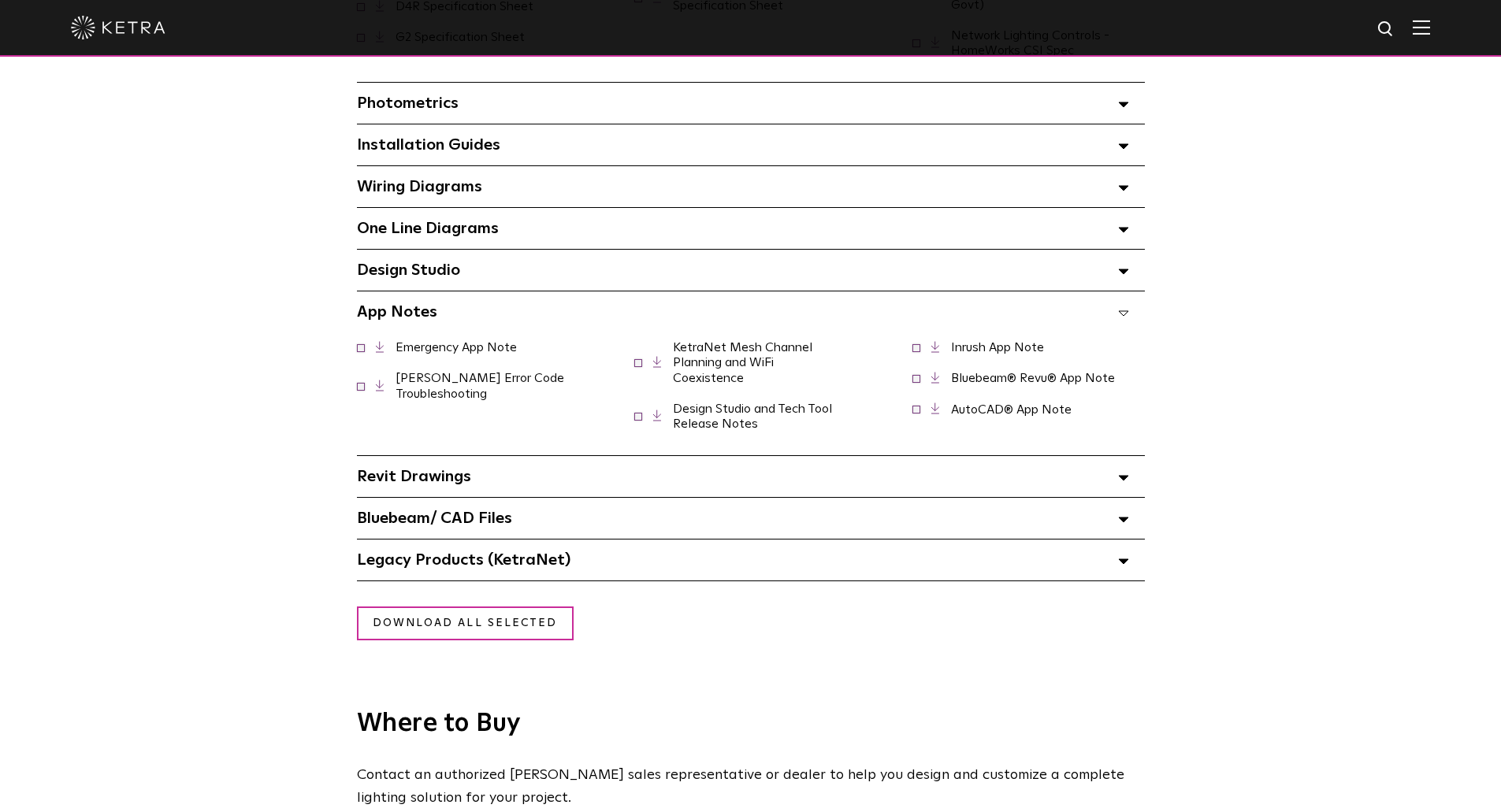
click at [733, 356] on link "KetraNet Mesh Channel Planning and WiFi Coexistence" at bounding box center [743, 362] width 139 height 43
click at [1132, 300] on div "App Notes Select checkboxes to use the bulk download option below" at bounding box center [751, 312] width 788 height 41
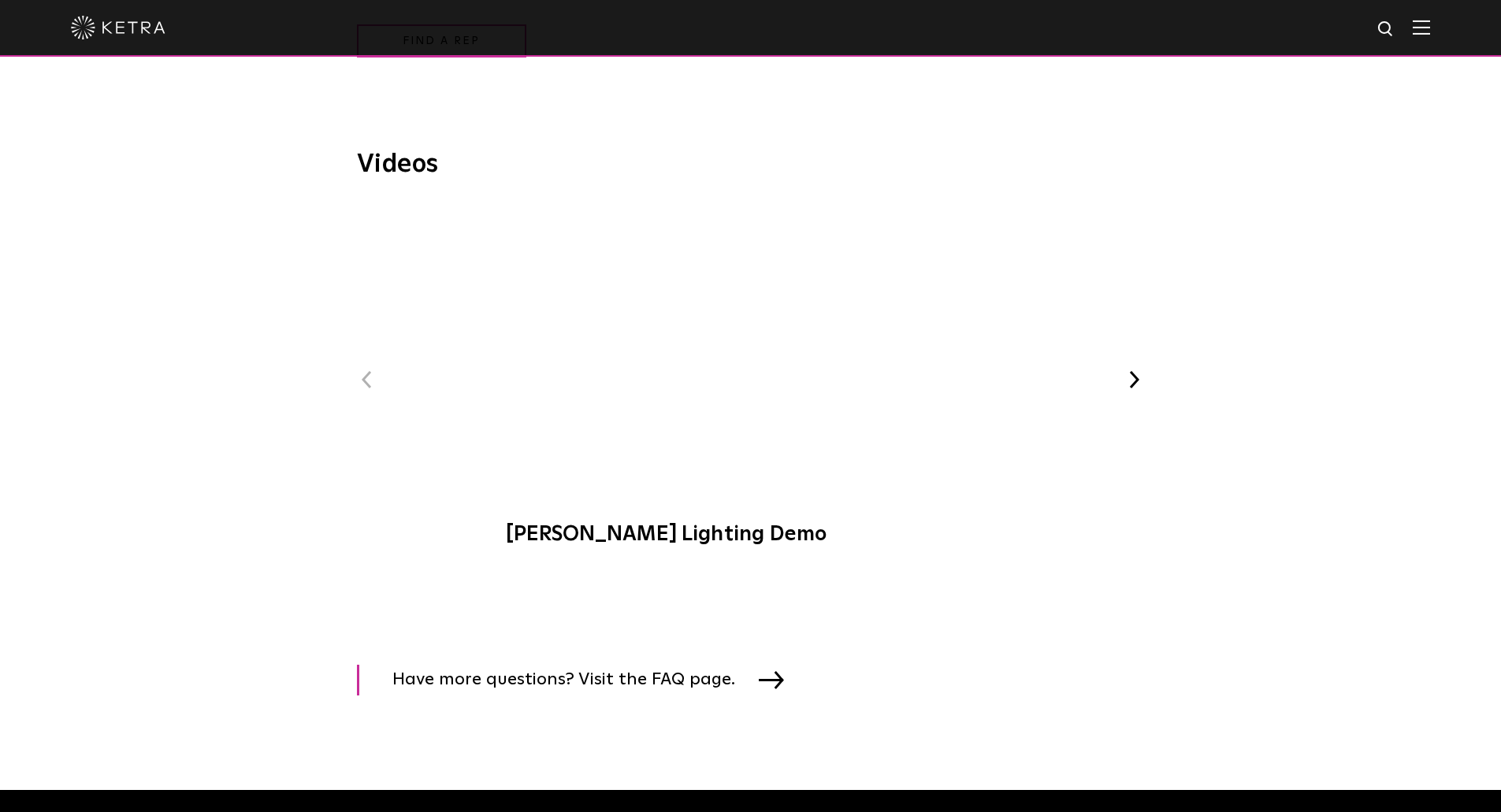
scroll to position [2363, 0]
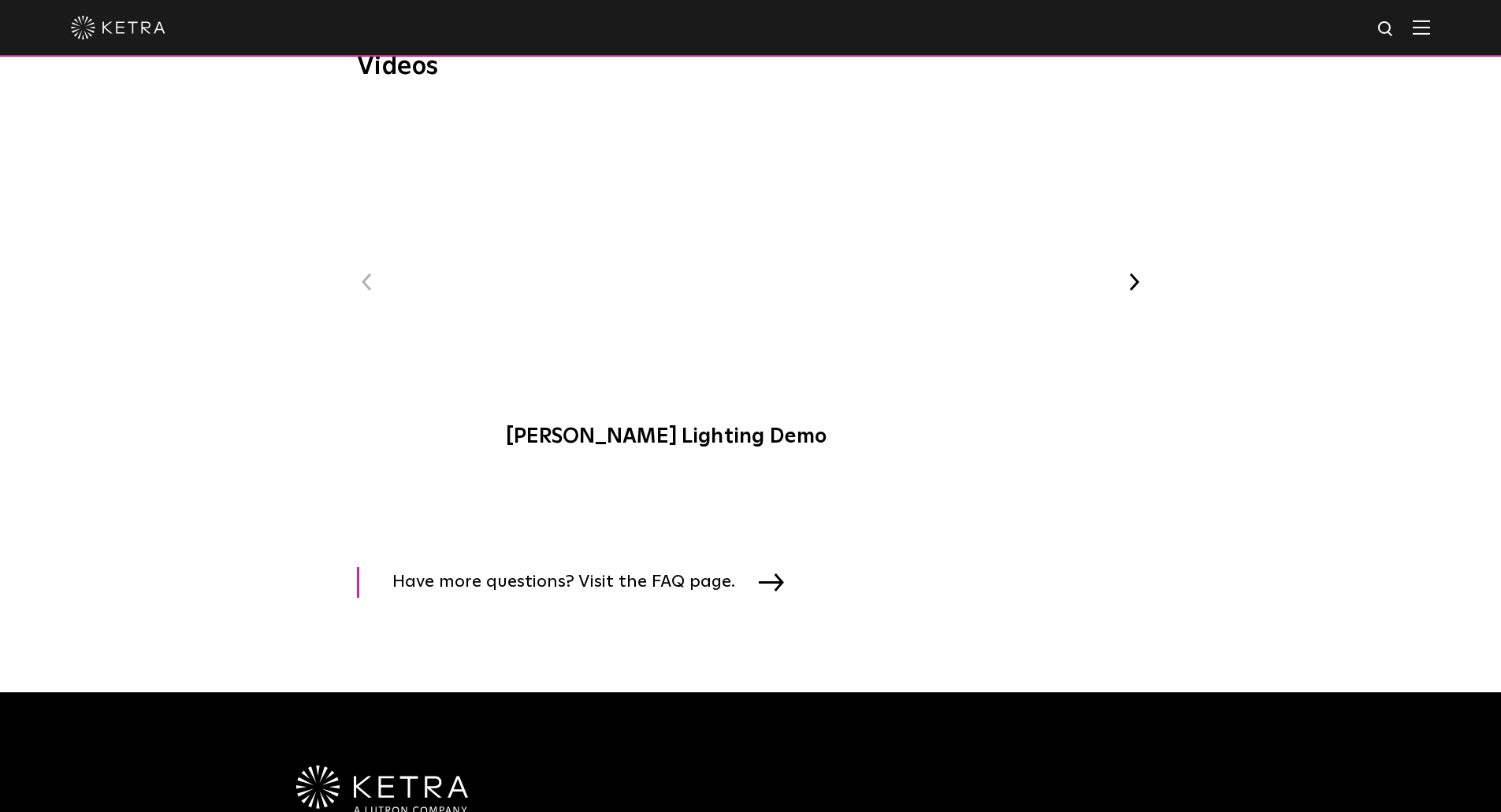
click at [1131, 275] on button "Next" at bounding box center [1134, 282] width 21 height 21
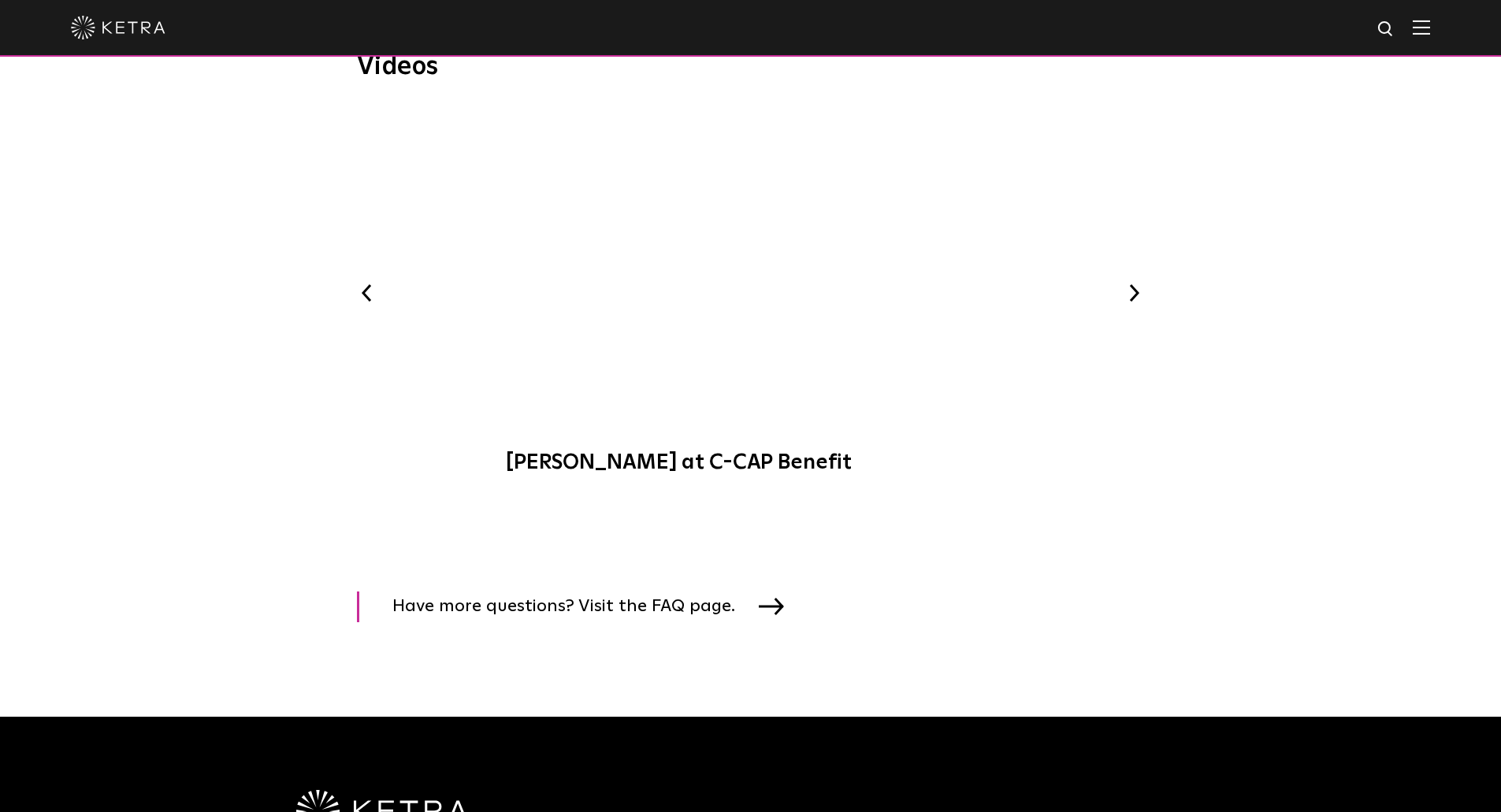
click at [1131, 282] on button "Next" at bounding box center [1134, 293] width 21 height 21
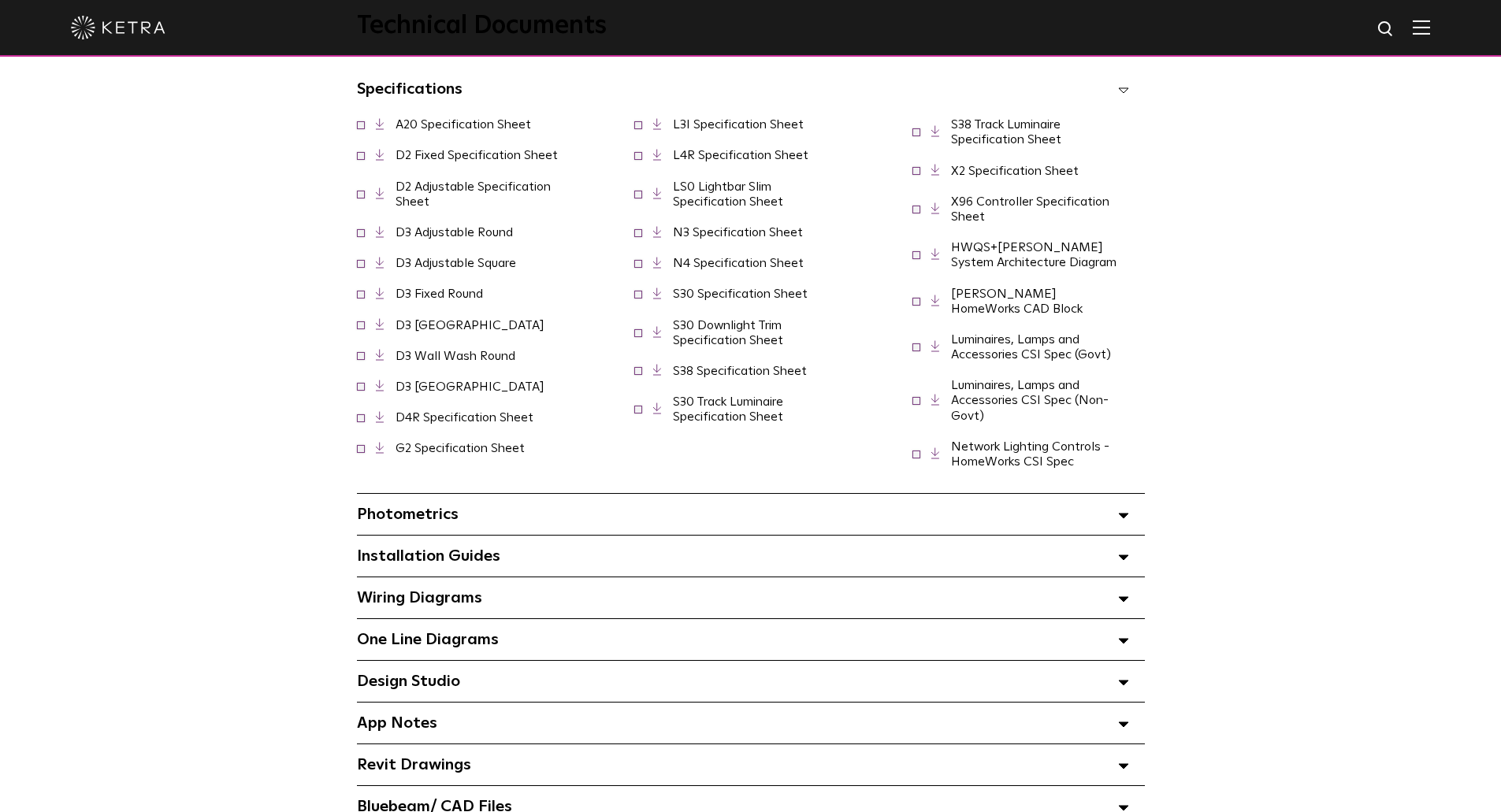
scroll to position [0, 0]
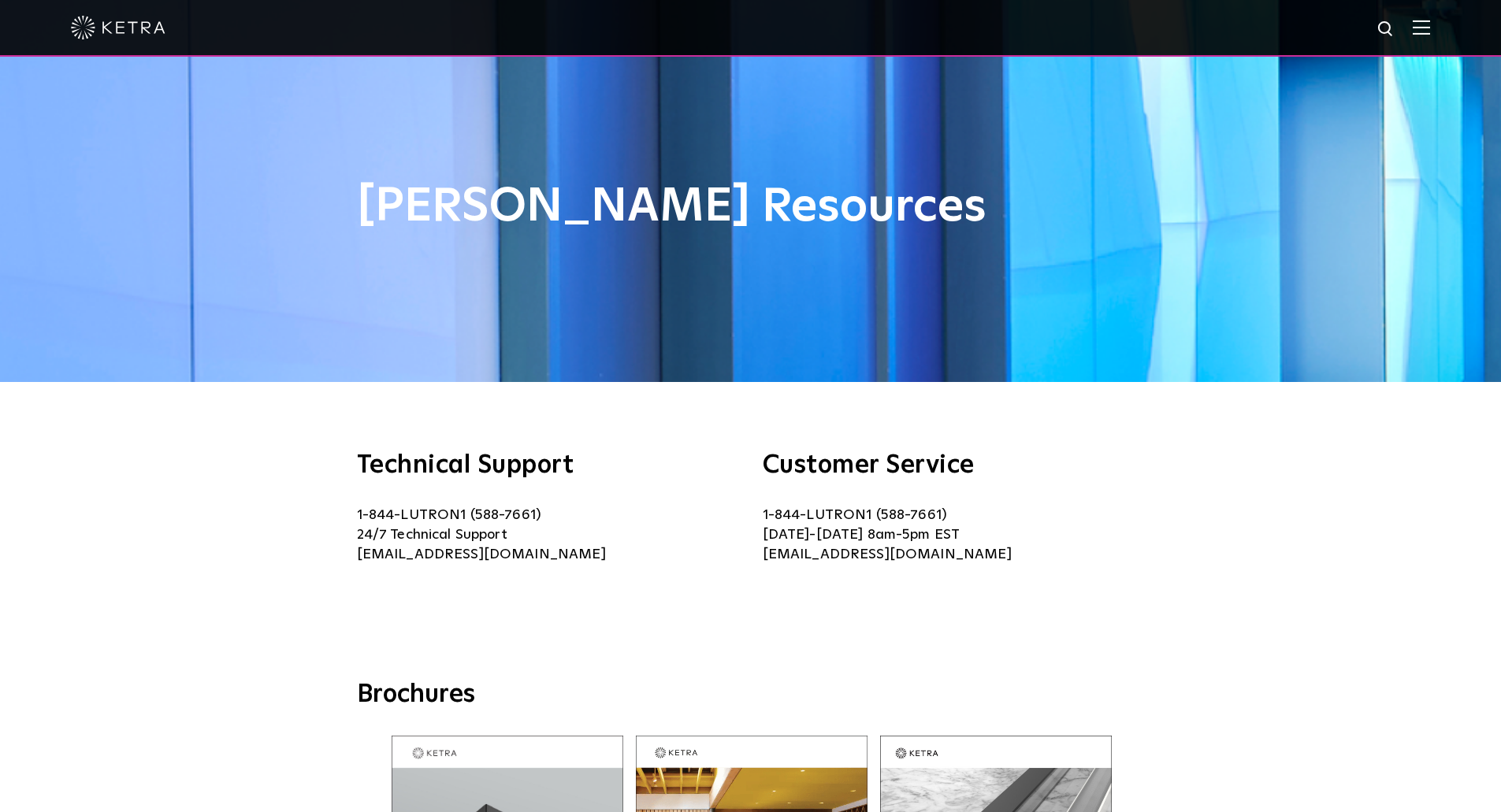
click at [1231, 420] on div "Technical Support 1-844-LUTRON1 (588-7661) 24/7 Technical Support [EMAIL_ADDRES…" at bounding box center [750, 530] width 1501 height 297
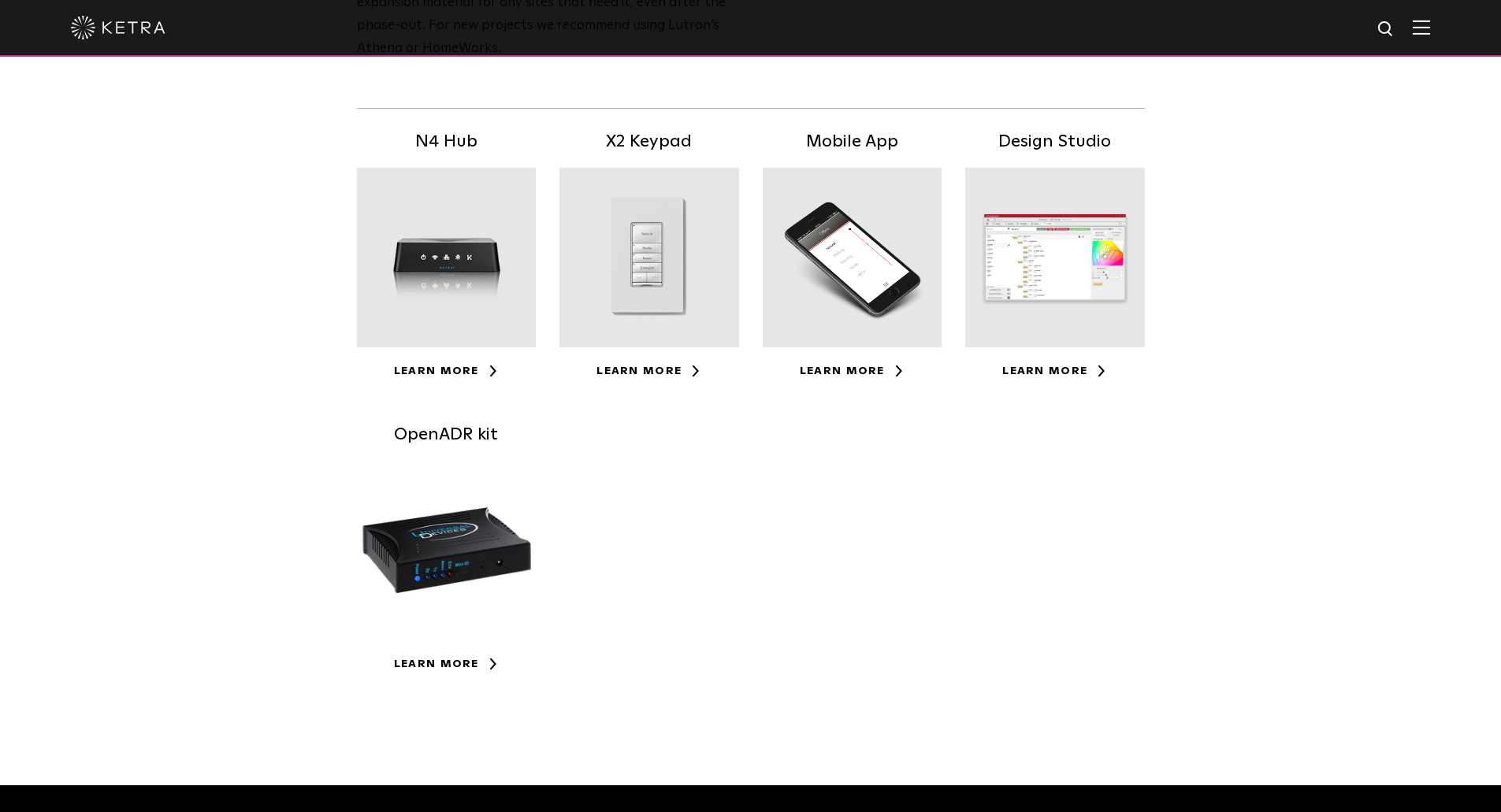
click at [406, 223] on div at bounding box center [447, 257] width 179 height 179
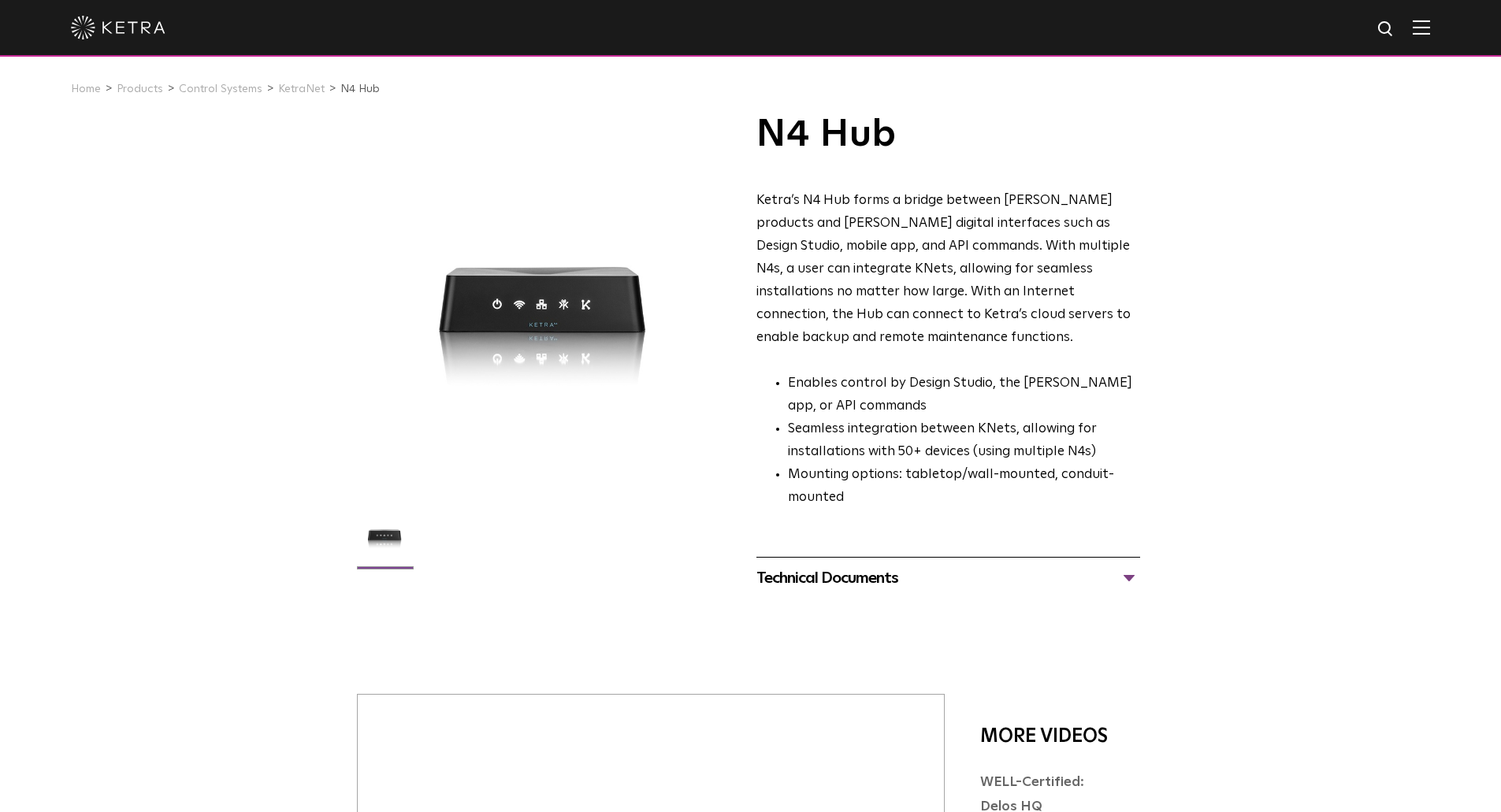
click at [828, 568] on div "Technical Documents" at bounding box center [948, 578] width 384 height 25
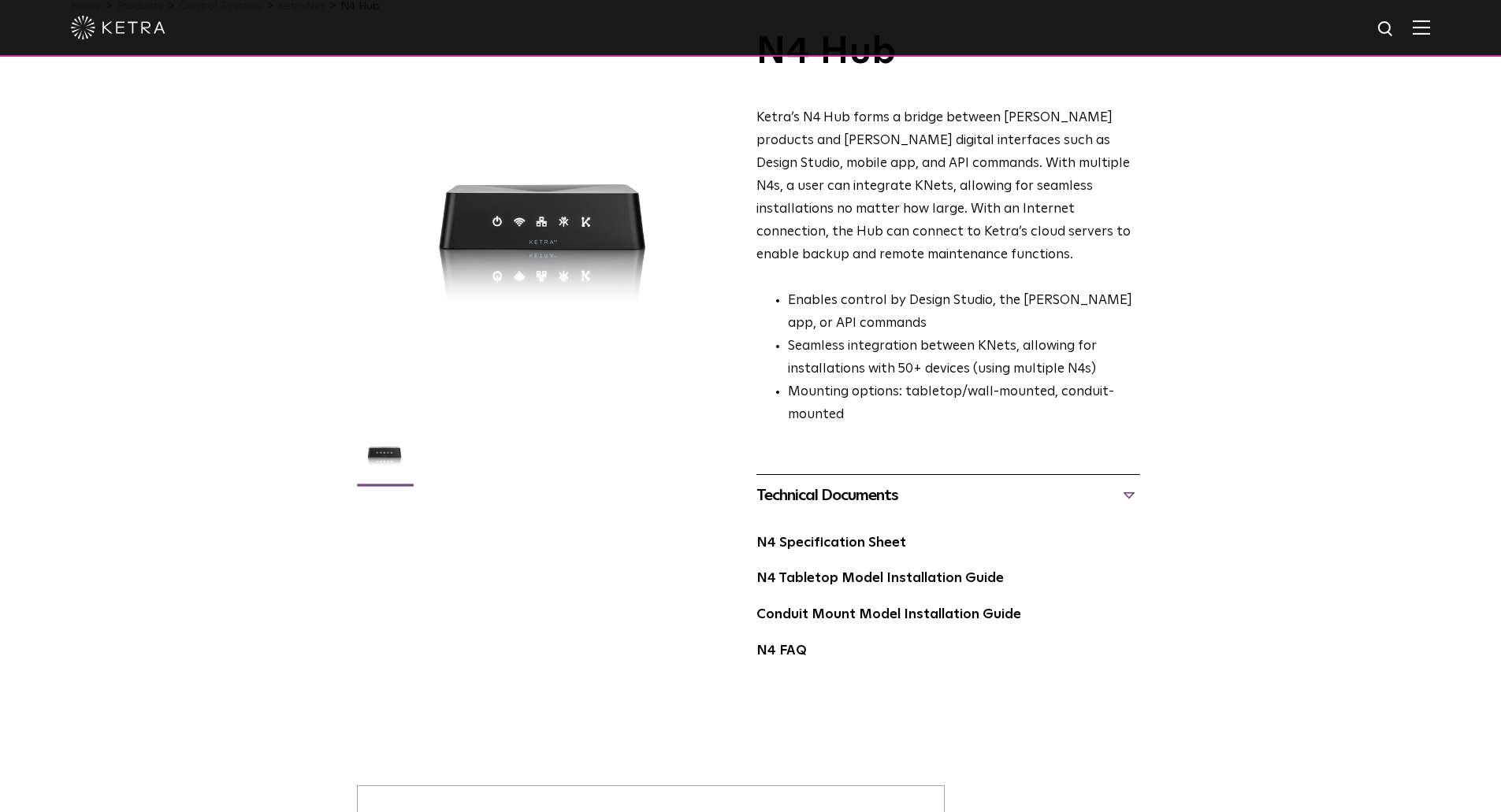
scroll to position [158, 0]
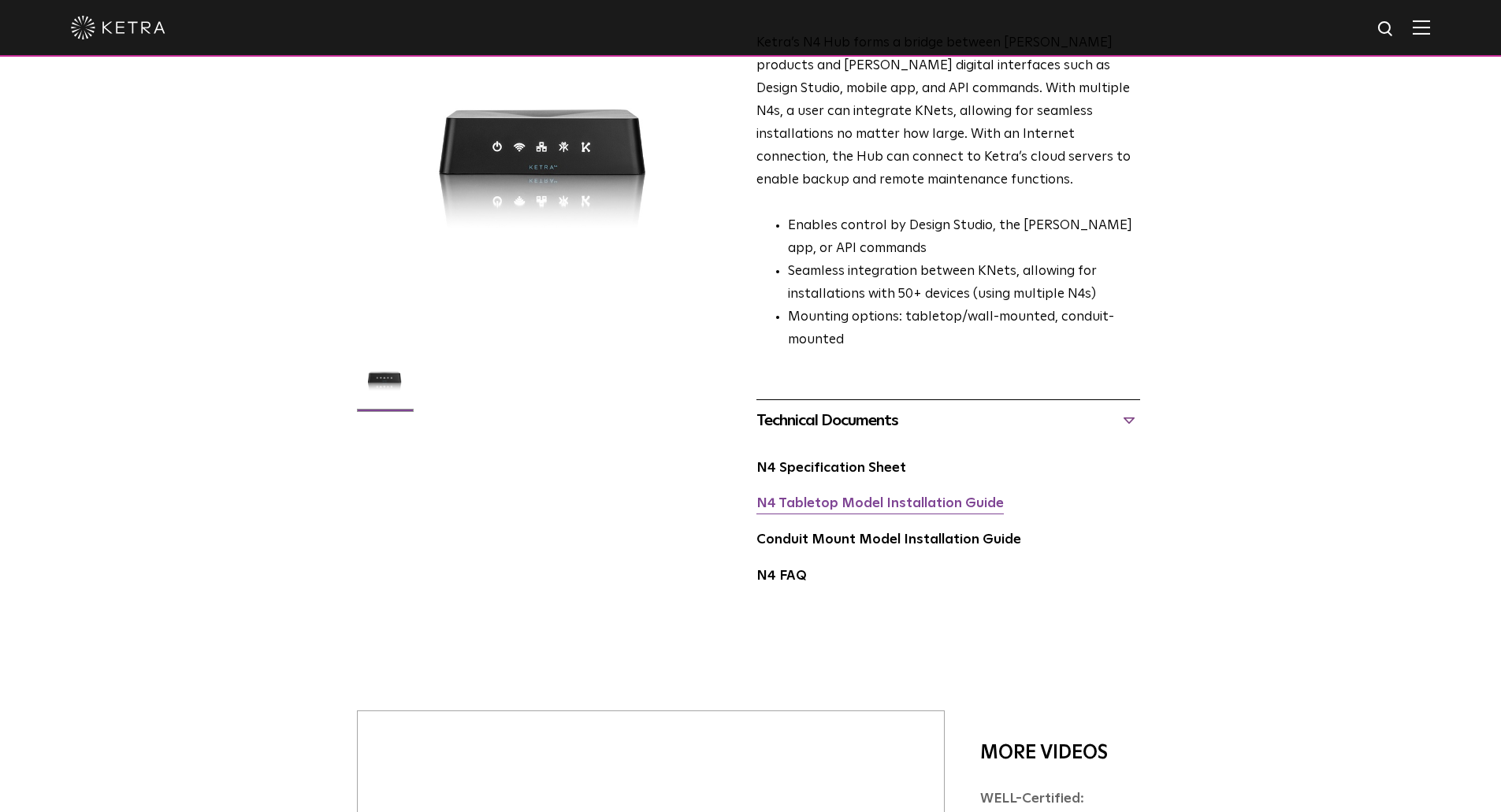
click at [835, 497] on link "N4 Tabletop Model Installation Guide" at bounding box center [880, 504] width 247 height 14
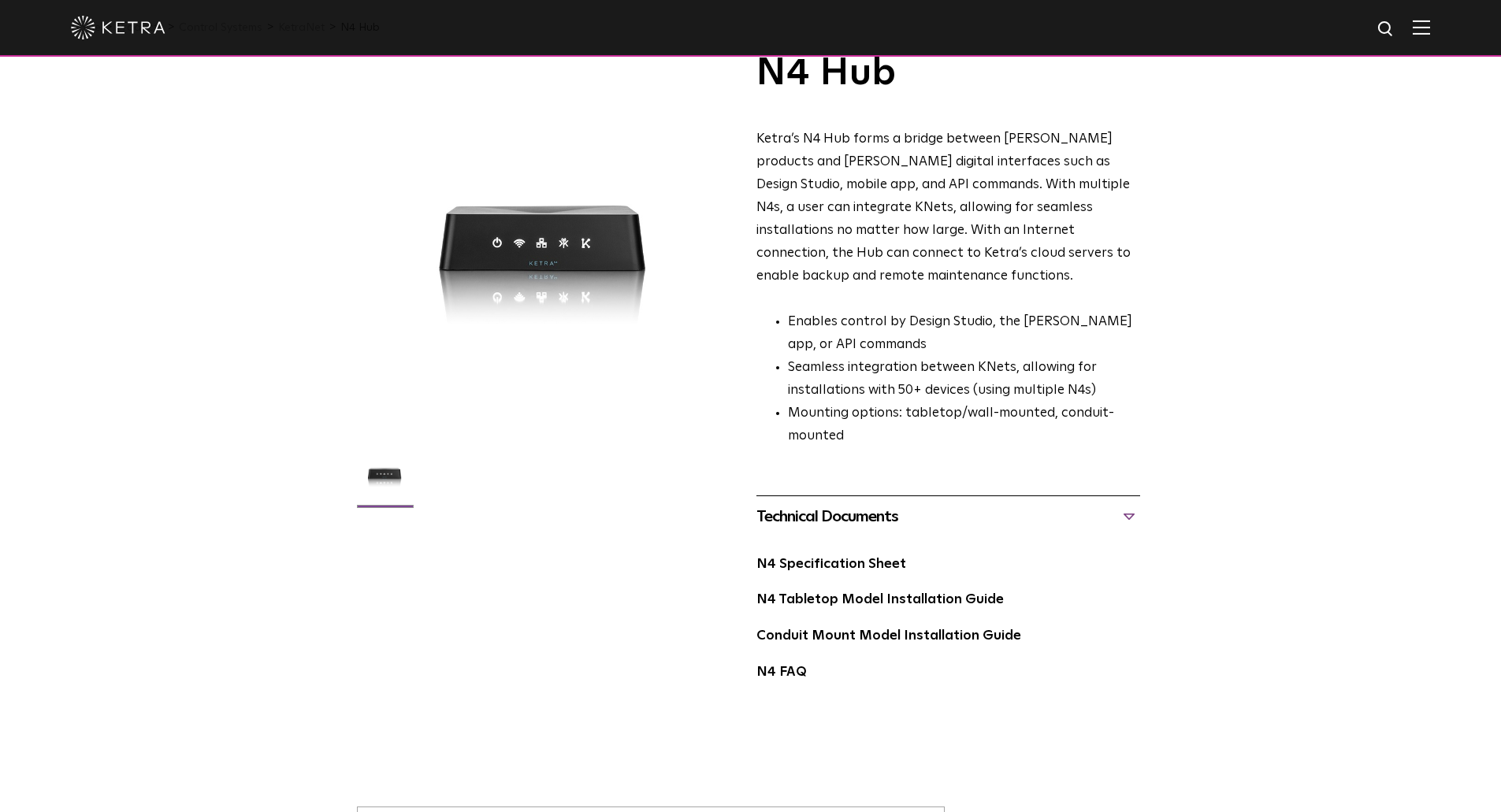
scroll to position [0, 0]
